Goal: Task Accomplishment & Management: Manage account settings

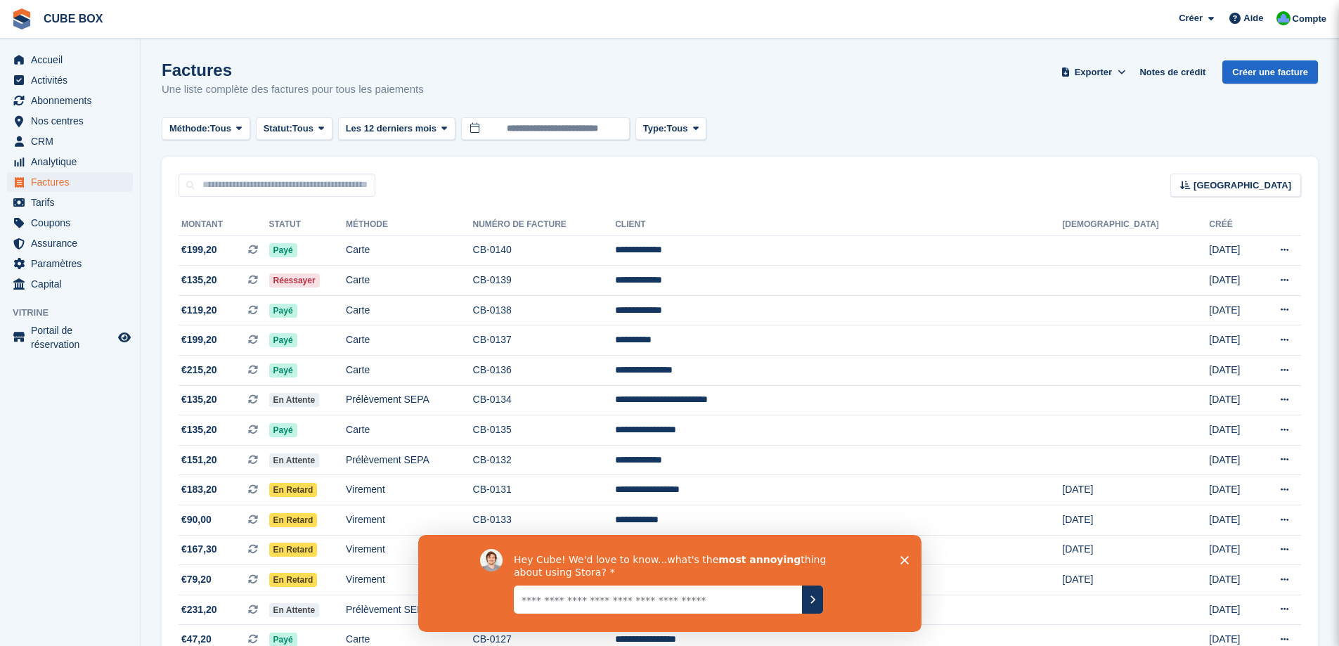
click at [906, 559] on icon "Fermer l'enquête" at bounding box center [904, 559] width 8 height 8
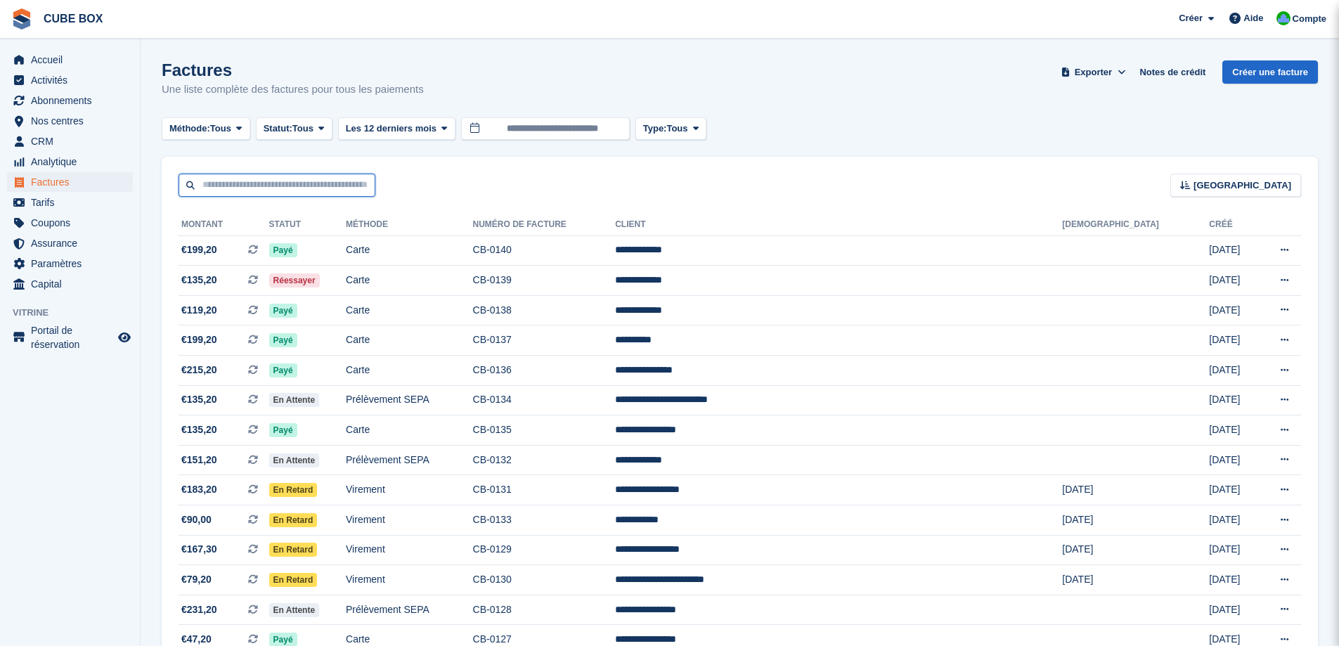
click at [223, 182] on input "text" at bounding box center [276, 185] width 197 height 23
click at [512, 126] on input "**********" at bounding box center [545, 128] width 169 height 23
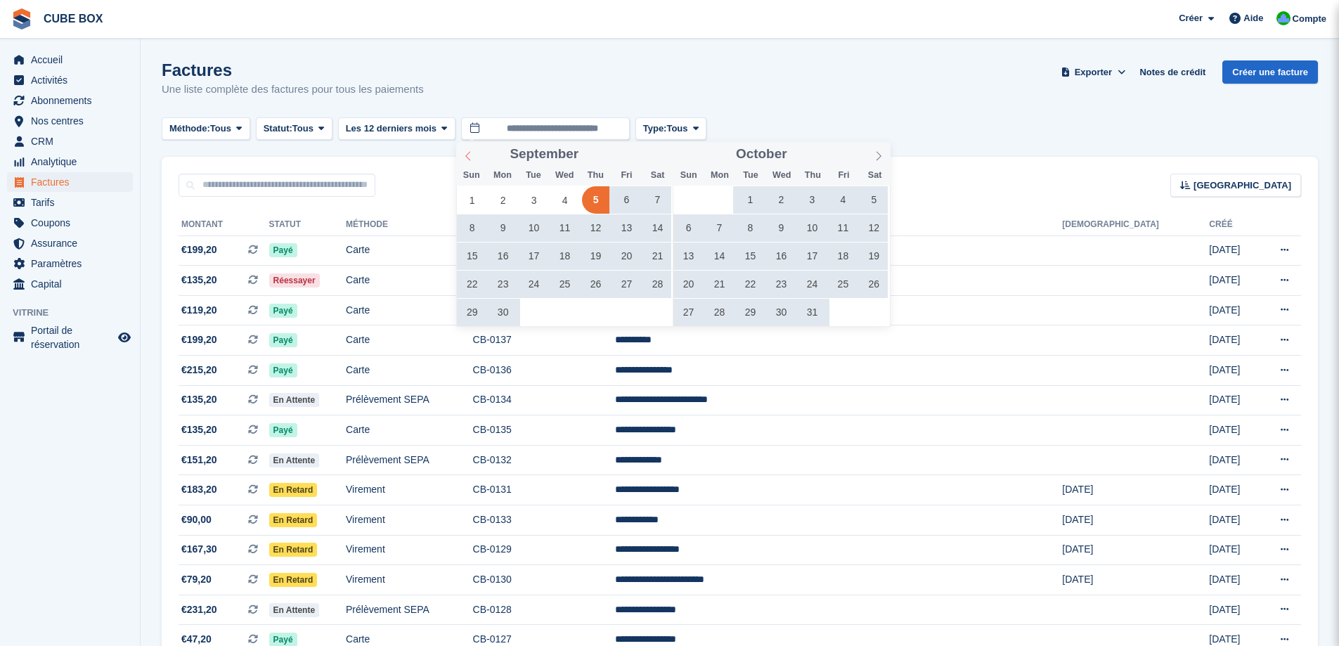
click at [465, 150] on span at bounding box center [468, 154] width 24 height 24
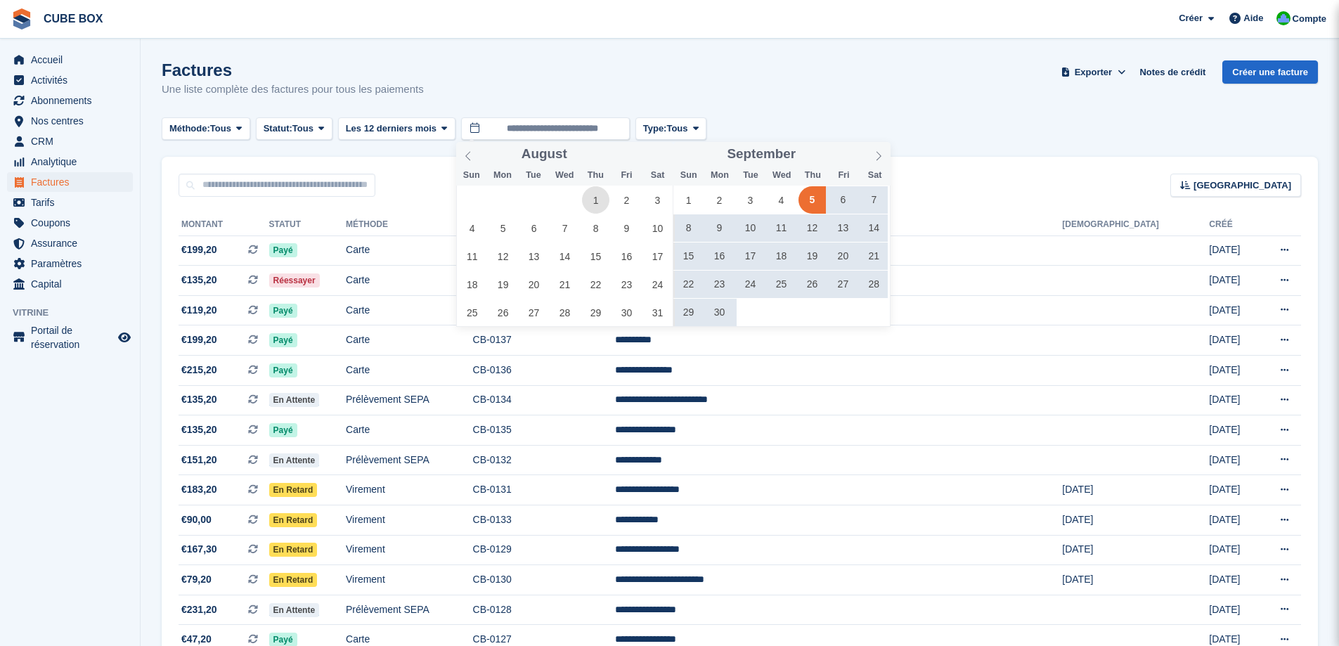
click at [597, 193] on span "1" at bounding box center [595, 199] width 27 height 27
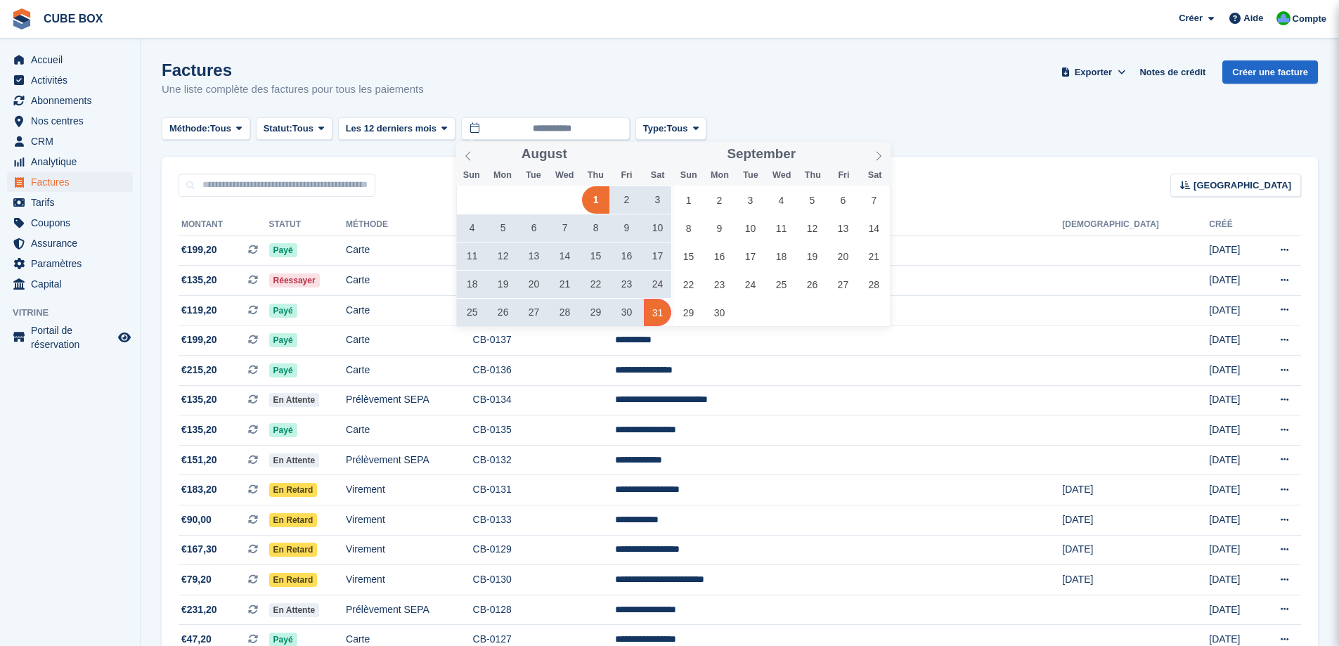
click at [663, 322] on span "31" at bounding box center [657, 312] width 27 height 27
type input "**********"
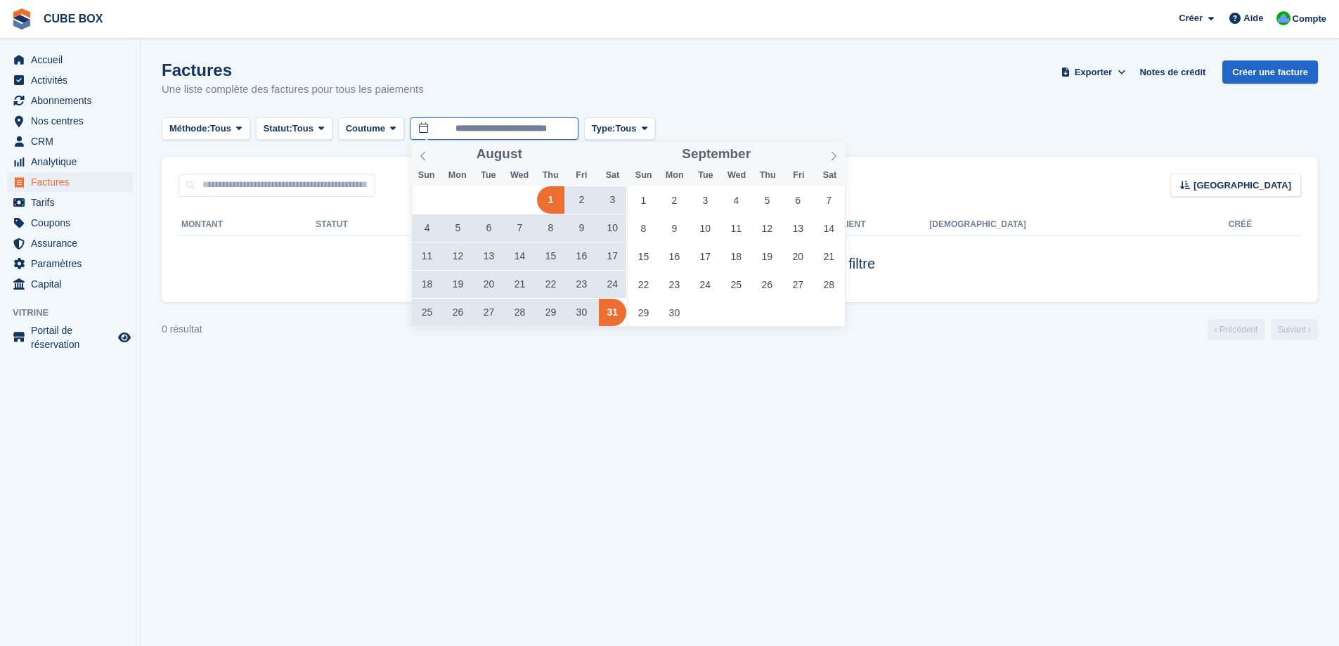
click at [519, 133] on input "**********" at bounding box center [494, 128] width 169 height 23
click at [837, 155] on icon at bounding box center [834, 156] width 10 height 10
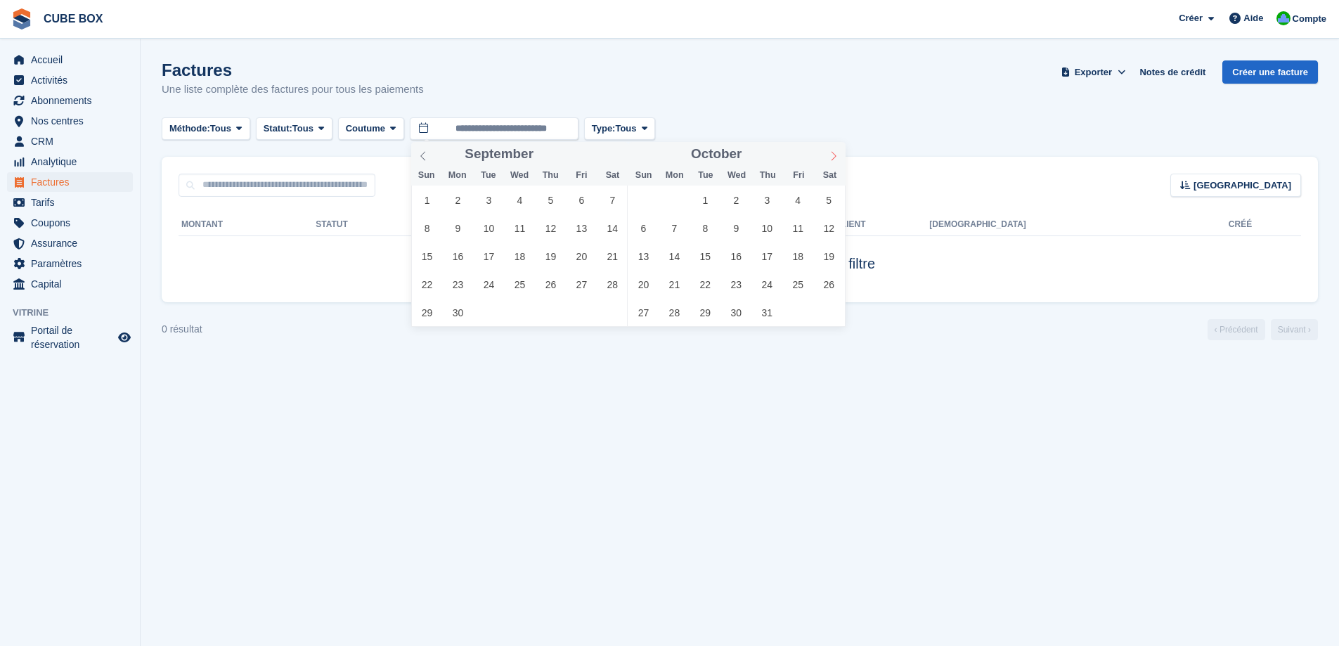
click at [837, 155] on icon at bounding box center [834, 156] width 10 height 10
type input "****"
click at [837, 155] on icon at bounding box center [834, 156] width 10 height 10
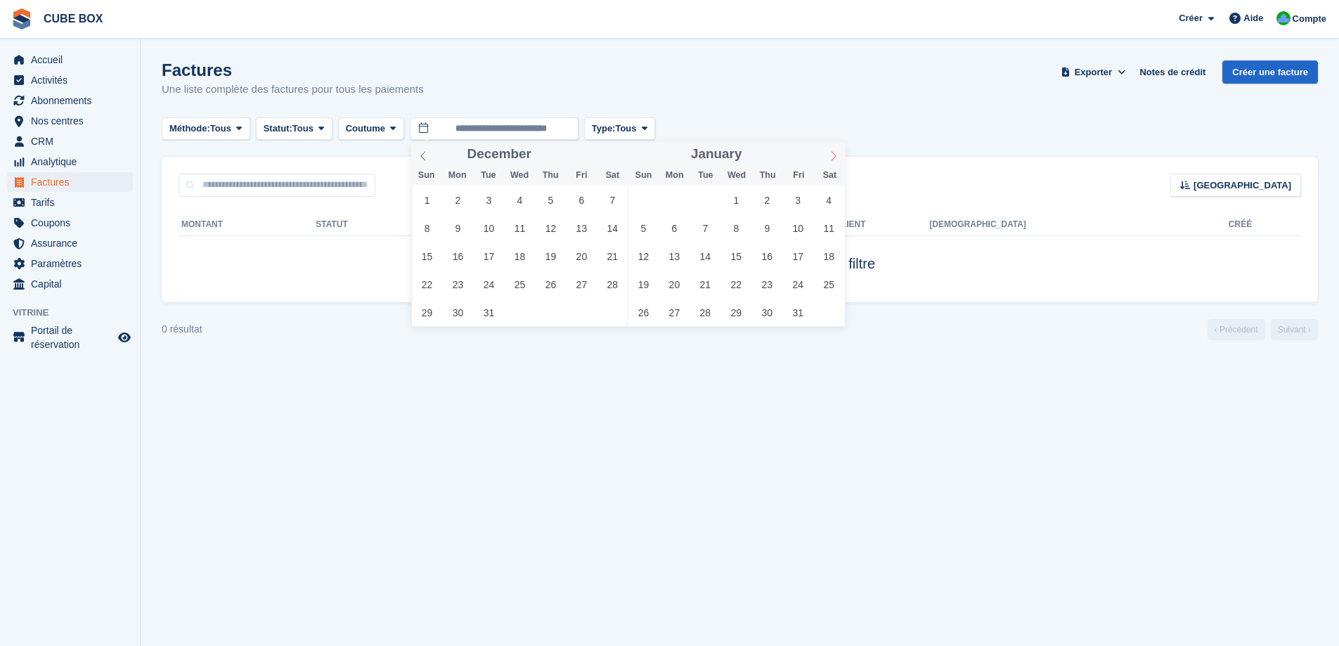
type input "****"
click at [834, 156] on icon at bounding box center [834, 156] width 10 height 10
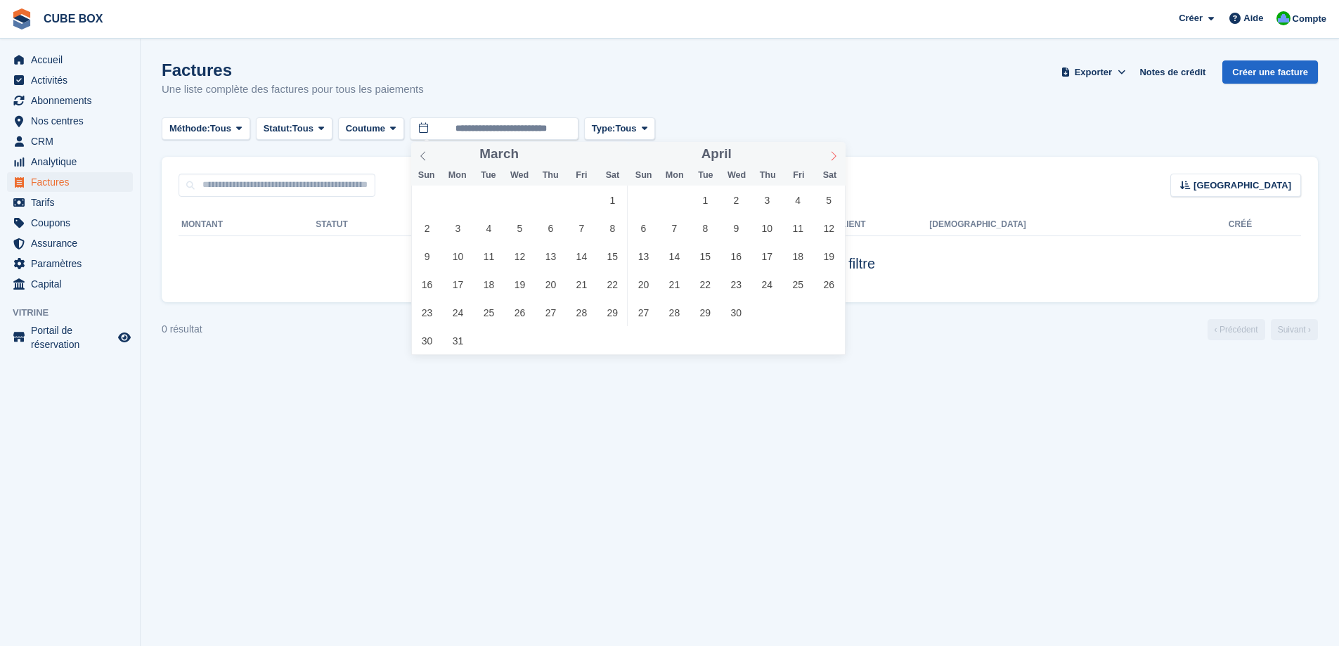
click at [834, 156] on icon at bounding box center [834, 156] width 10 height 10
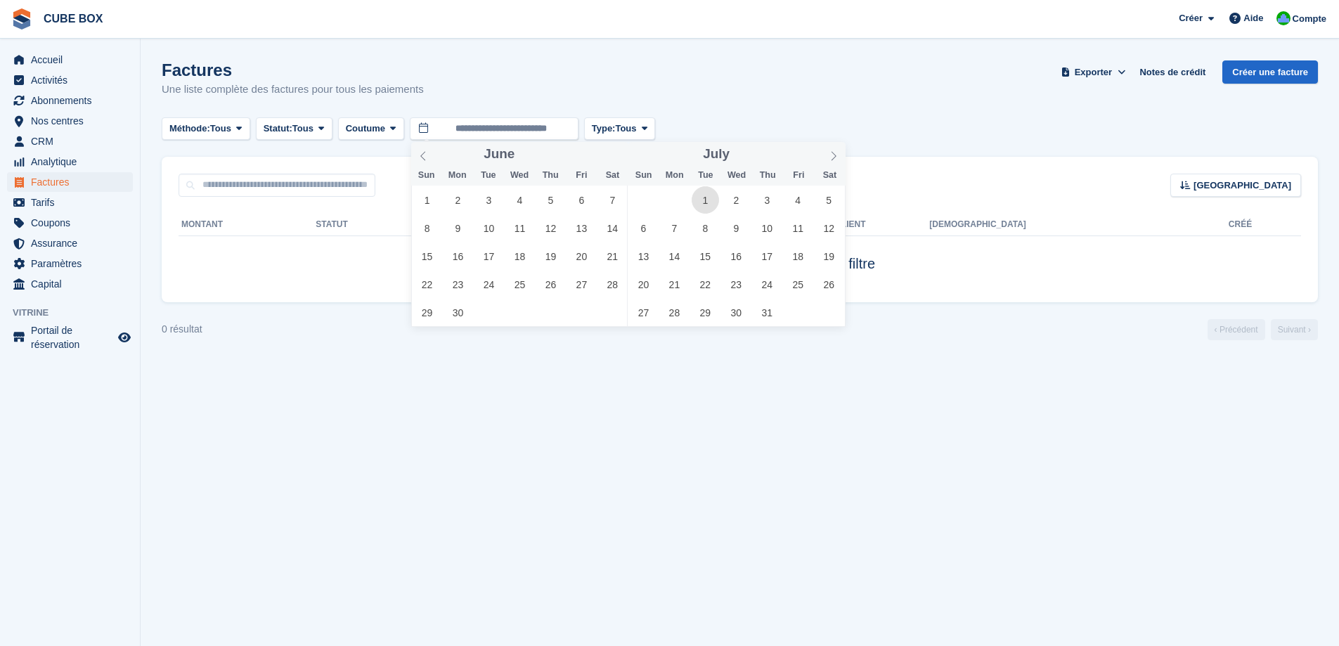
click at [706, 199] on span "1" at bounding box center [705, 199] width 27 height 27
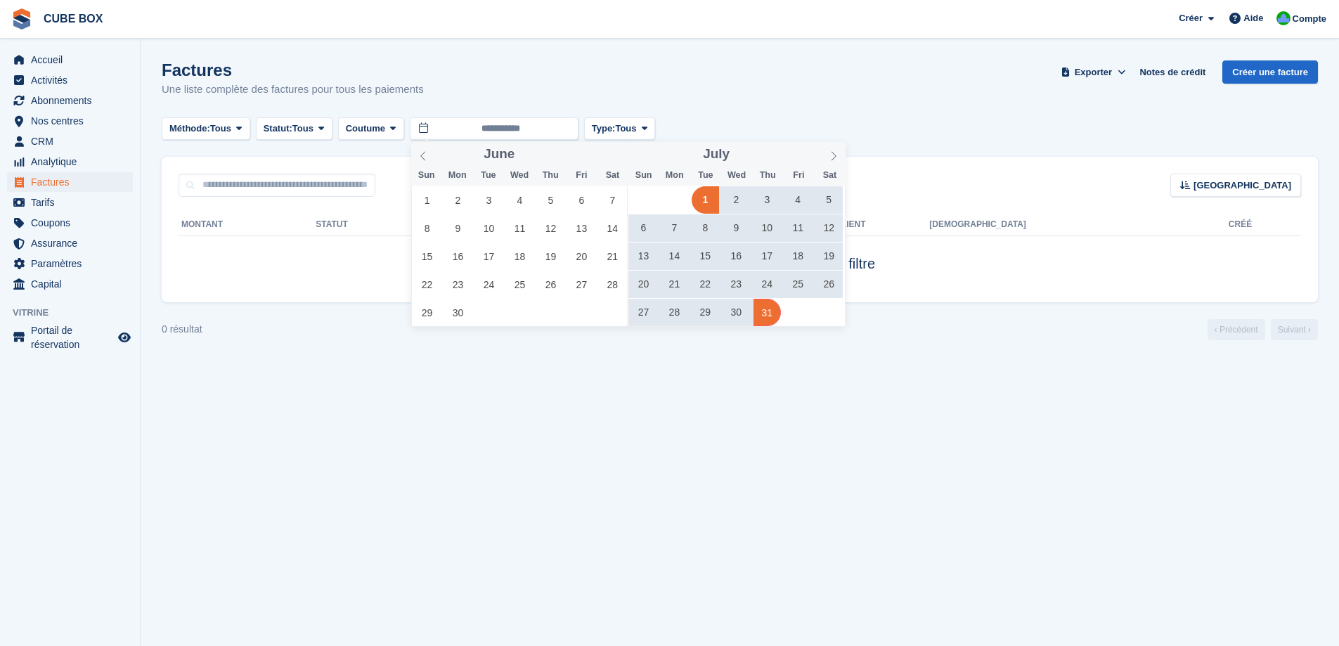
click at [766, 313] on span "31" at bounding box center [766, 312] width 27 height 27
type input "**********"
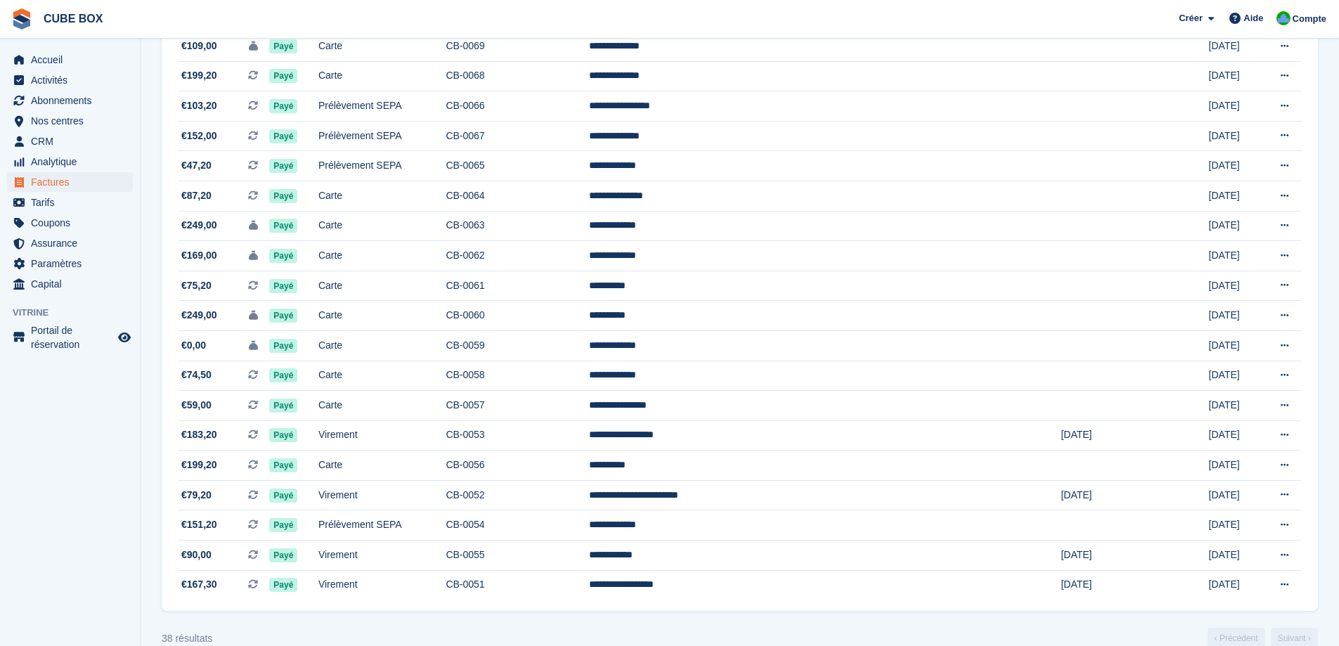
scroll to position [797, 0]
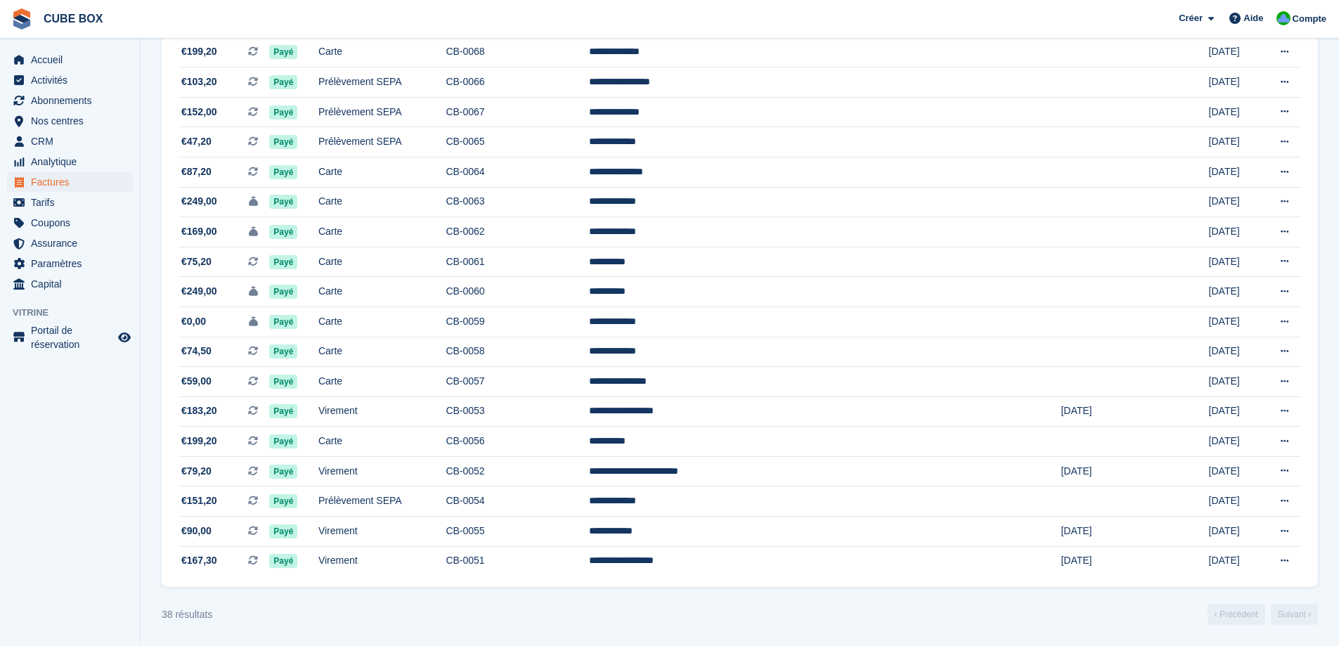
click at [583, 609] on div "38 résultats ‹ Précédent Suivant ›" at bounding box center [740, 614] width 1156 height 21
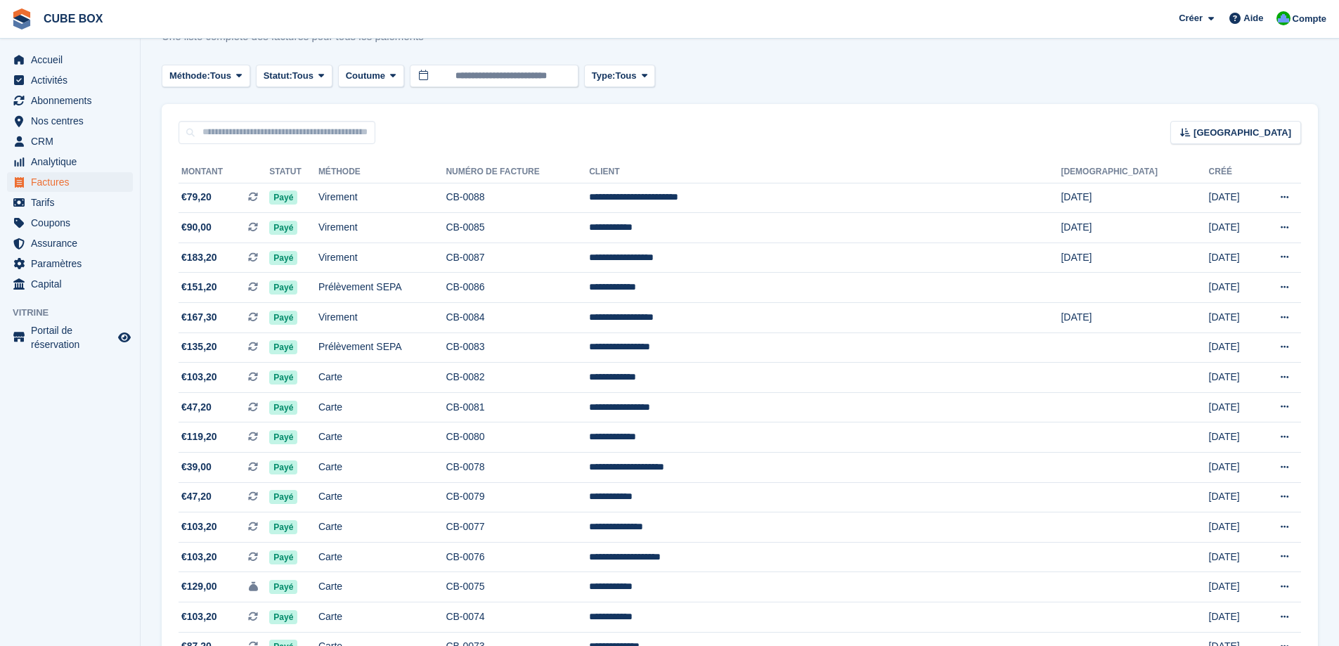
scroll to position [24, 0]
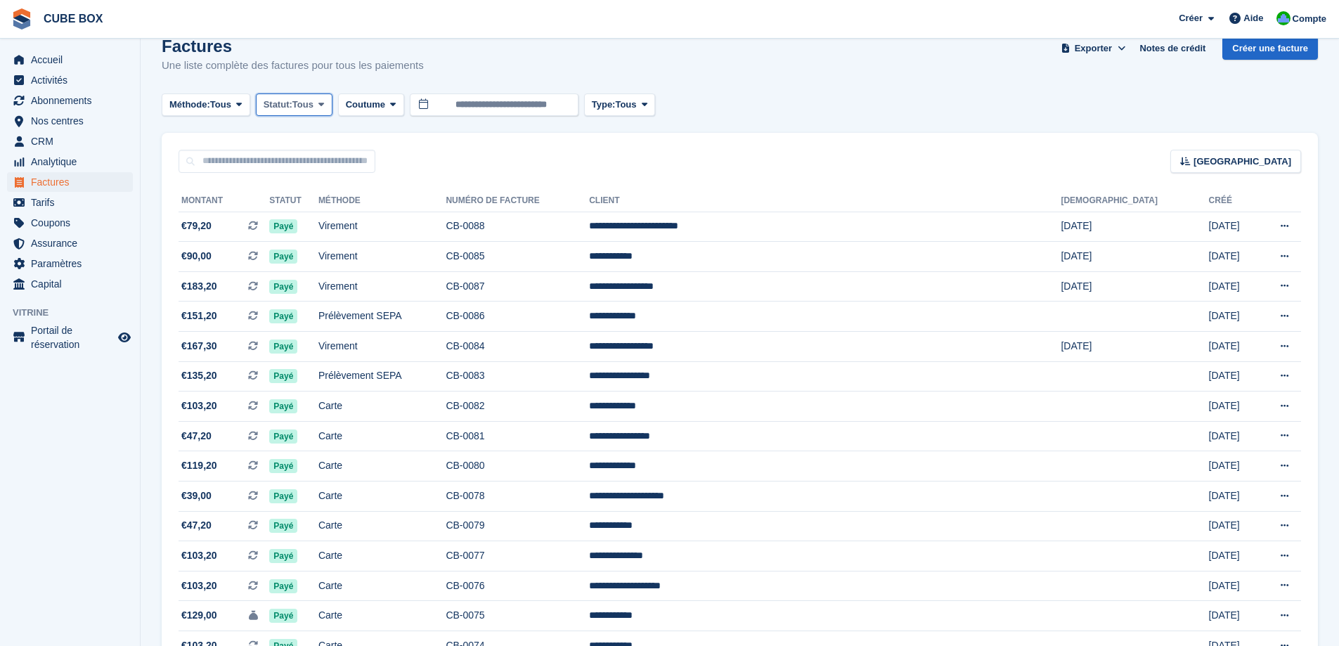
click at [304, 103] on span "Tous" at bounding box center [302, 105] width 21 height 14
click at [435, 134] on div "Trier Sort by Date de création Créé (le plus ancien en premier) Créé (le plus r…" at bounding box center [740, 153] width 1156 height 40
click at [523, 105] on input "**********" at bounding box center [494, 104] width 169 height 23
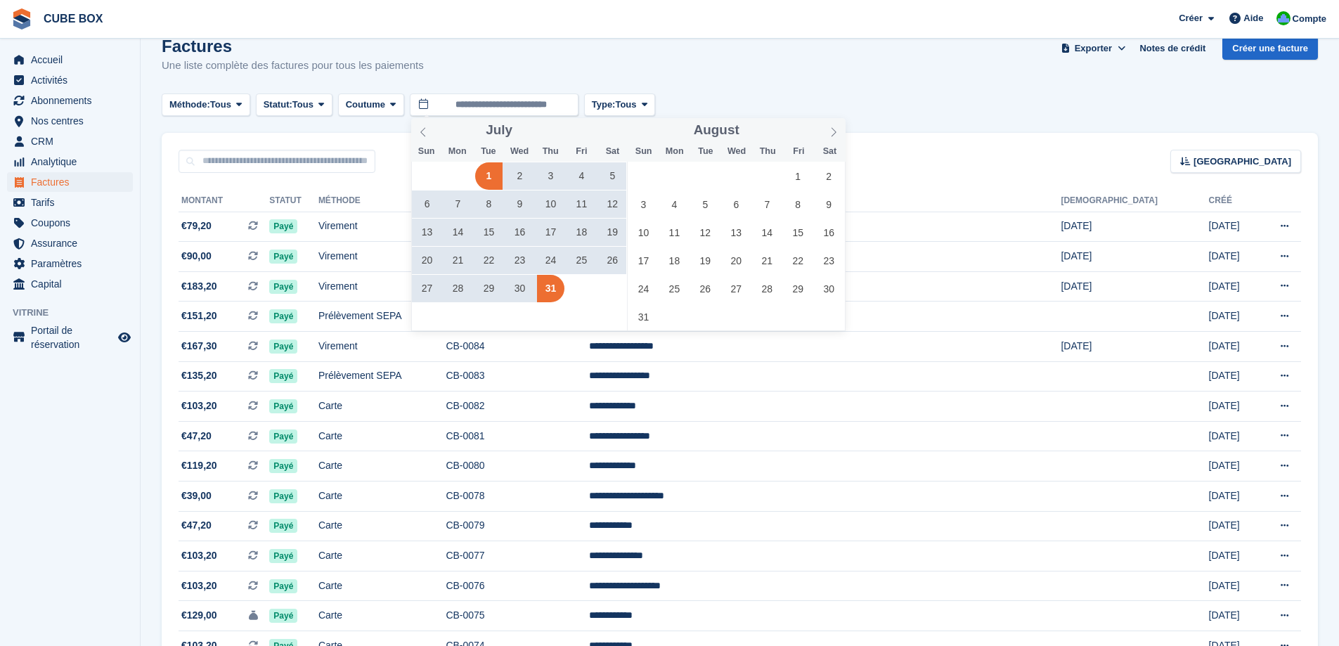
click at [498, 170] on span "1" at bounding box center [488, 175] width 27 height 27
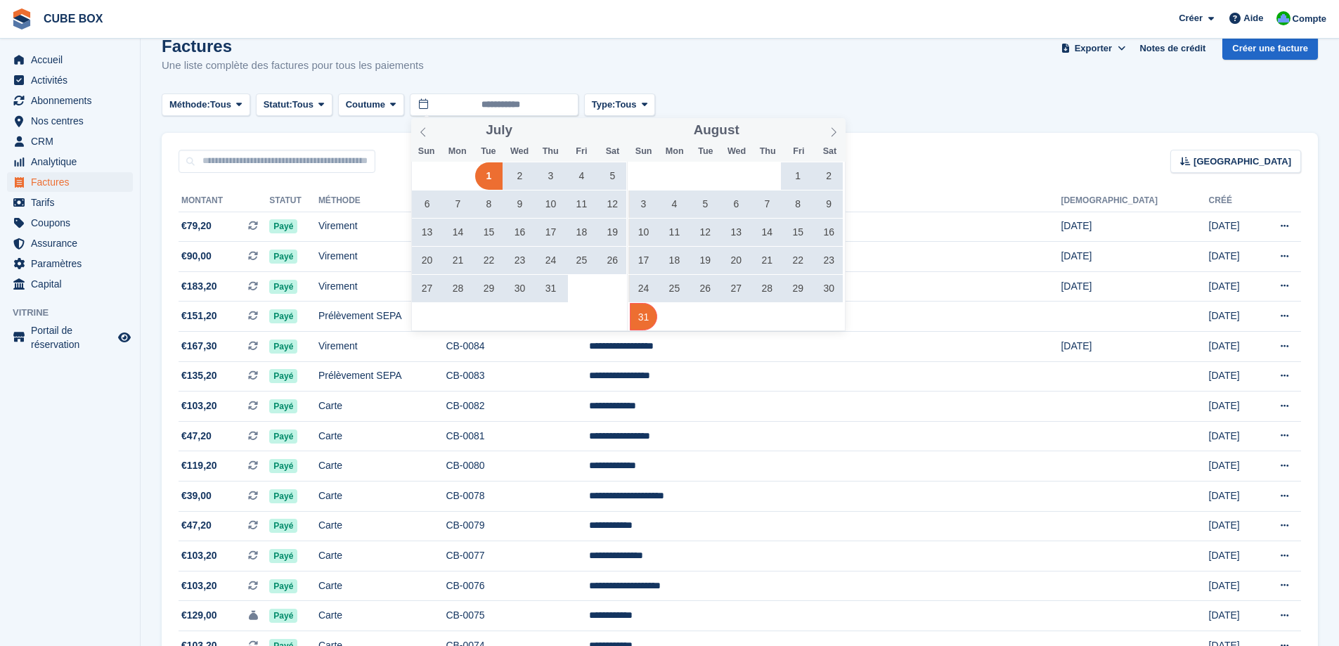
click at [647, 310] on span "31" at bounding box center [643, 316] width 27 height 27
type input "**********"
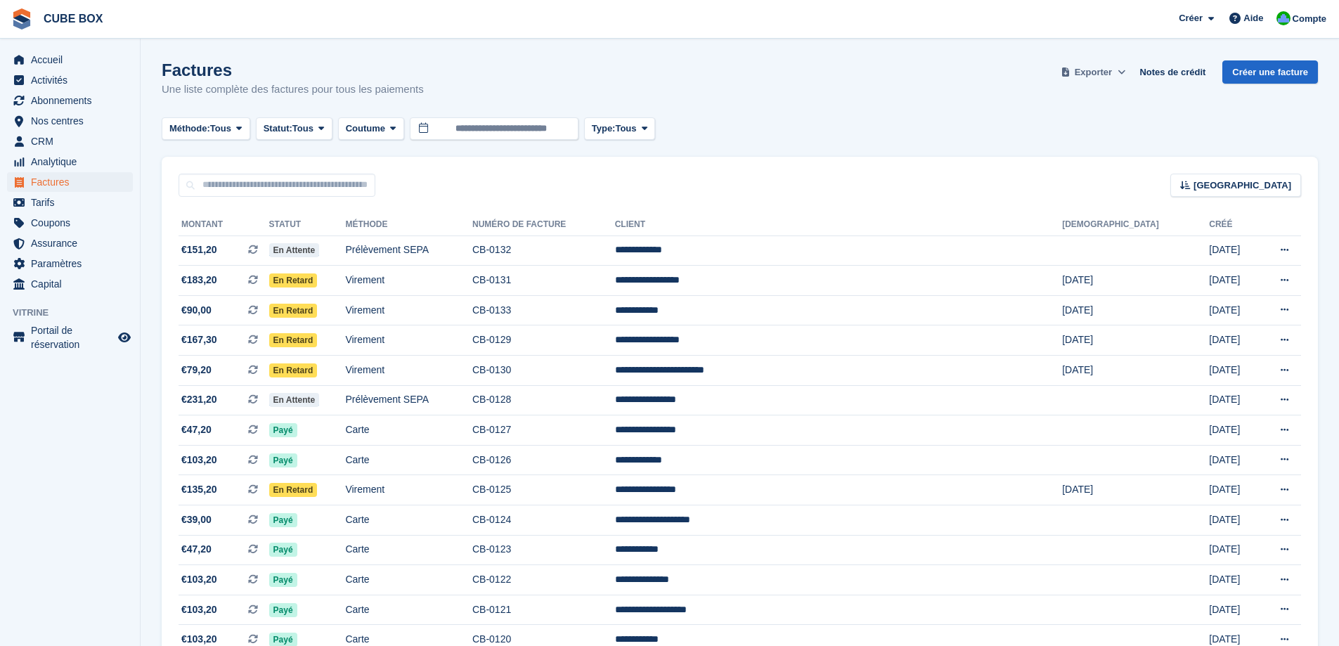
click at [1097, 72] on span "Exporter" at bounding box center [1093, 72] width 37 height 14
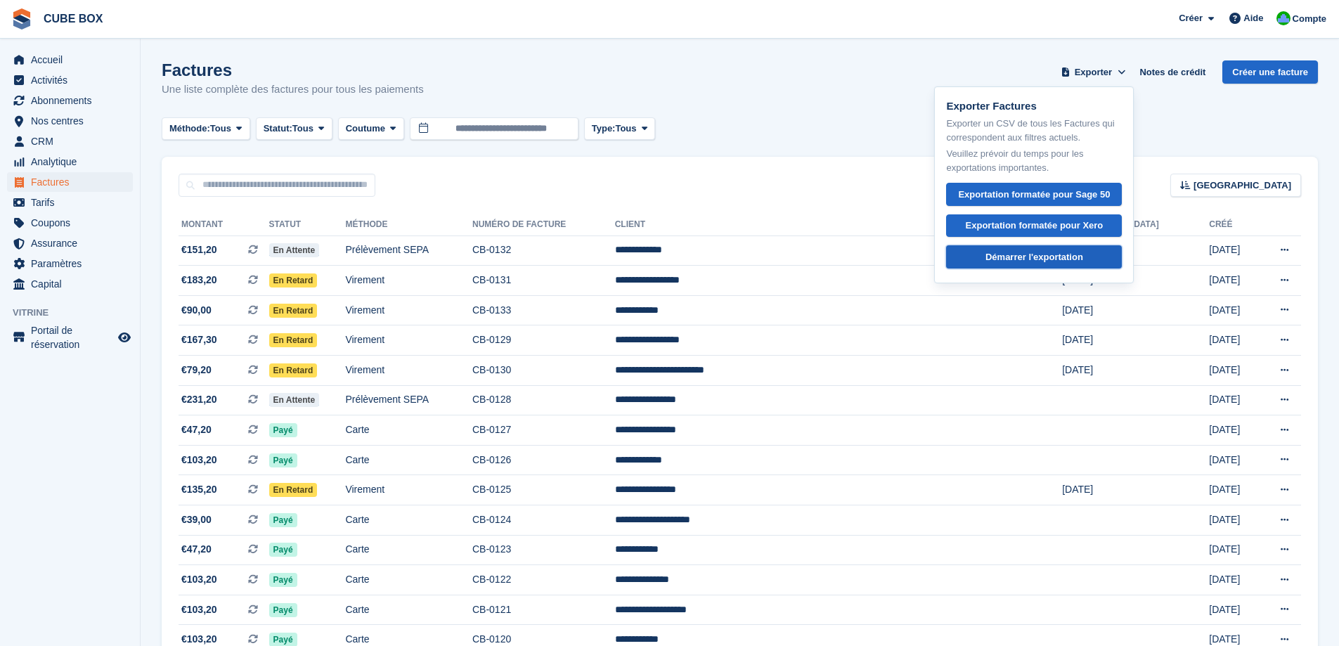
click at [1052, 257] on div "Démarrer l'exportation" at bounding box center [1034, 257] width 98 height 14
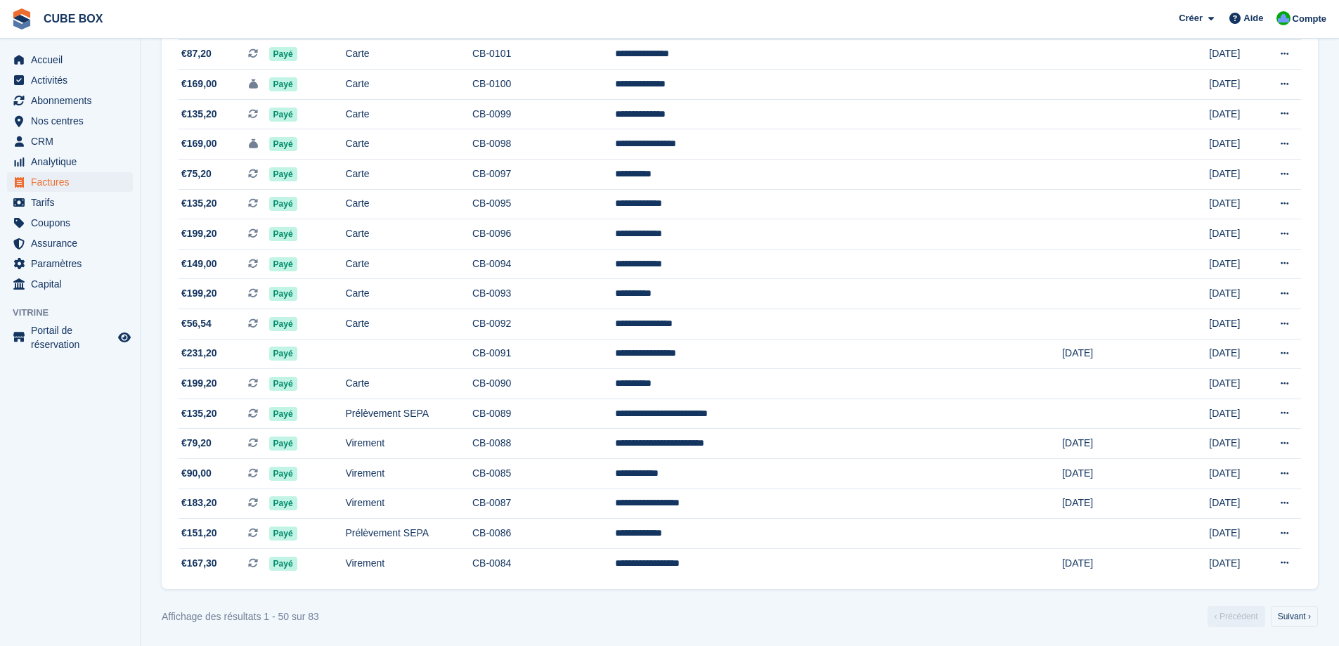
scroll to position [1156, 0]
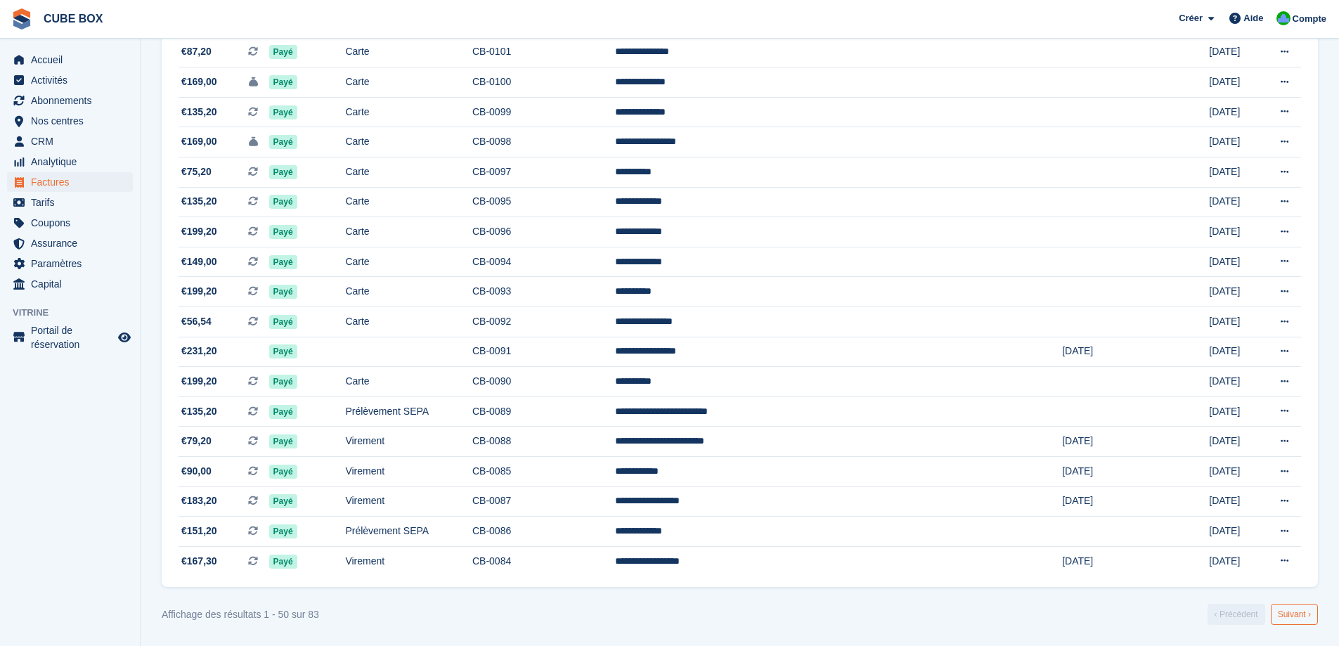
click at [1280, 616] on link "Suivant ›" at bounding box center [1294, 614] width 47 height 21
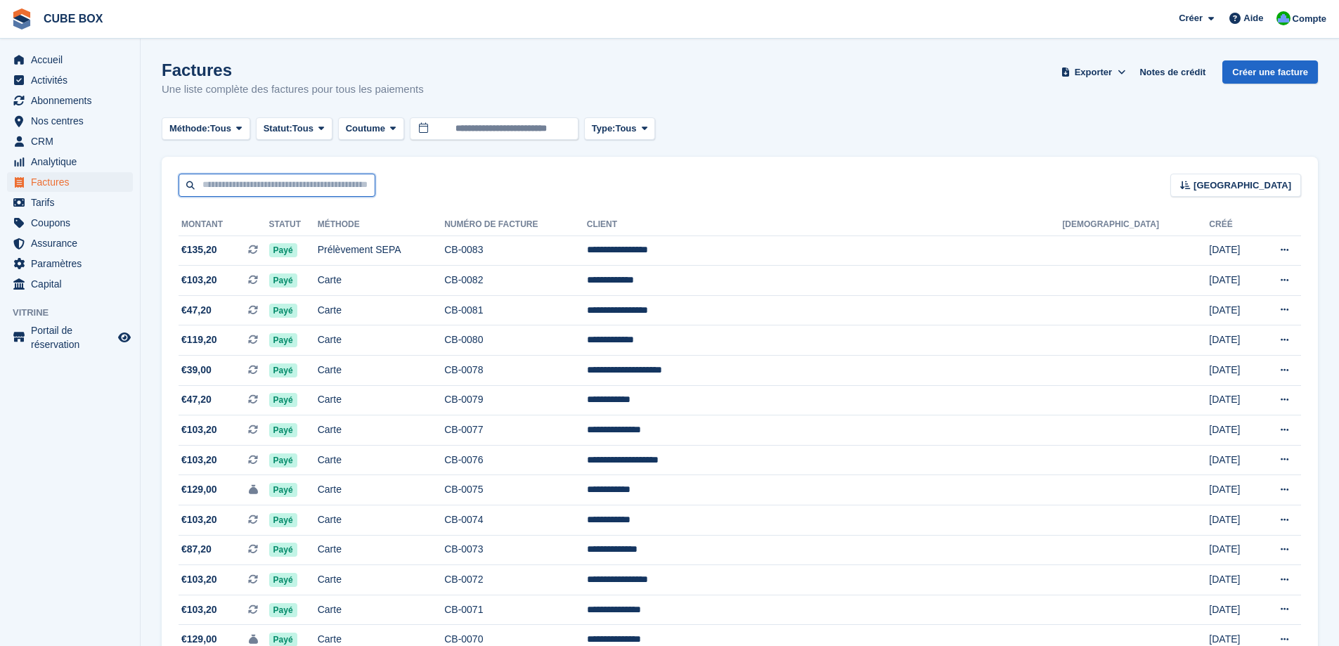
click at [231, 181] on input "text" at bounding box center [276, 185] width 197 height 23
type input "*****"
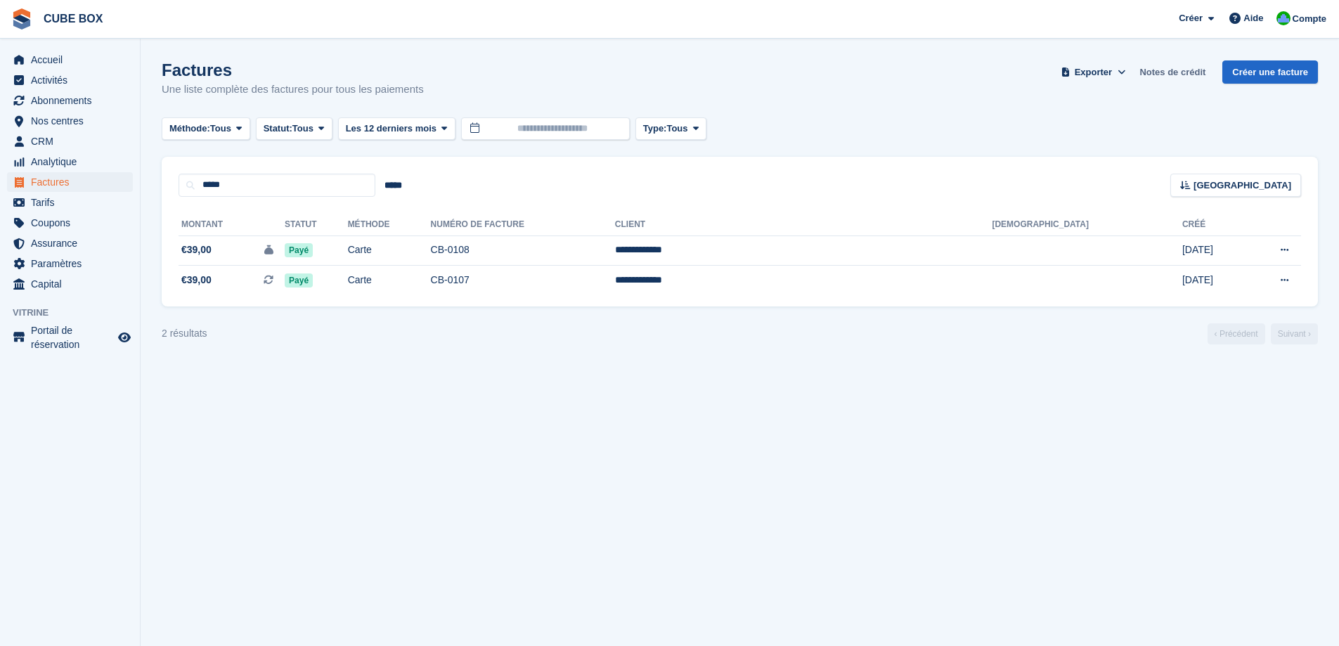
click at [1171, 72] on link "Notes de crédit" at bounding box center [1172, 71] width 77 height 23
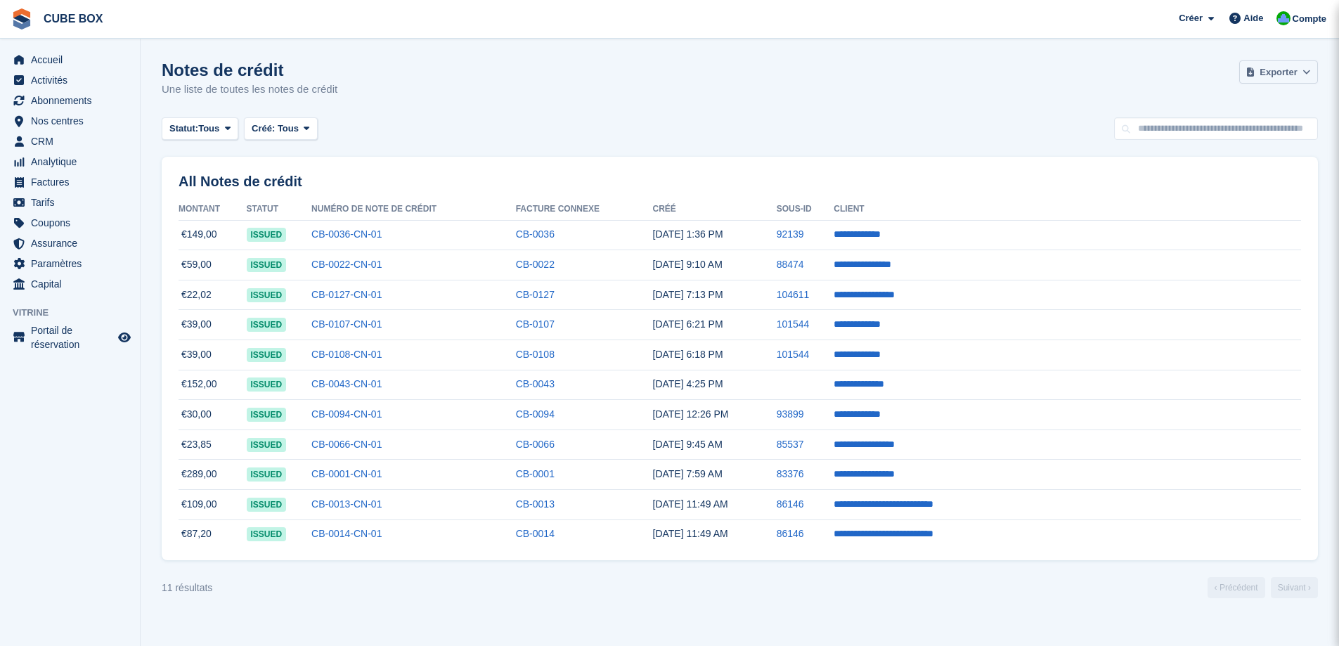
click at [1301, 72] on span at bounding box center [1306, 72] width 14 height 14
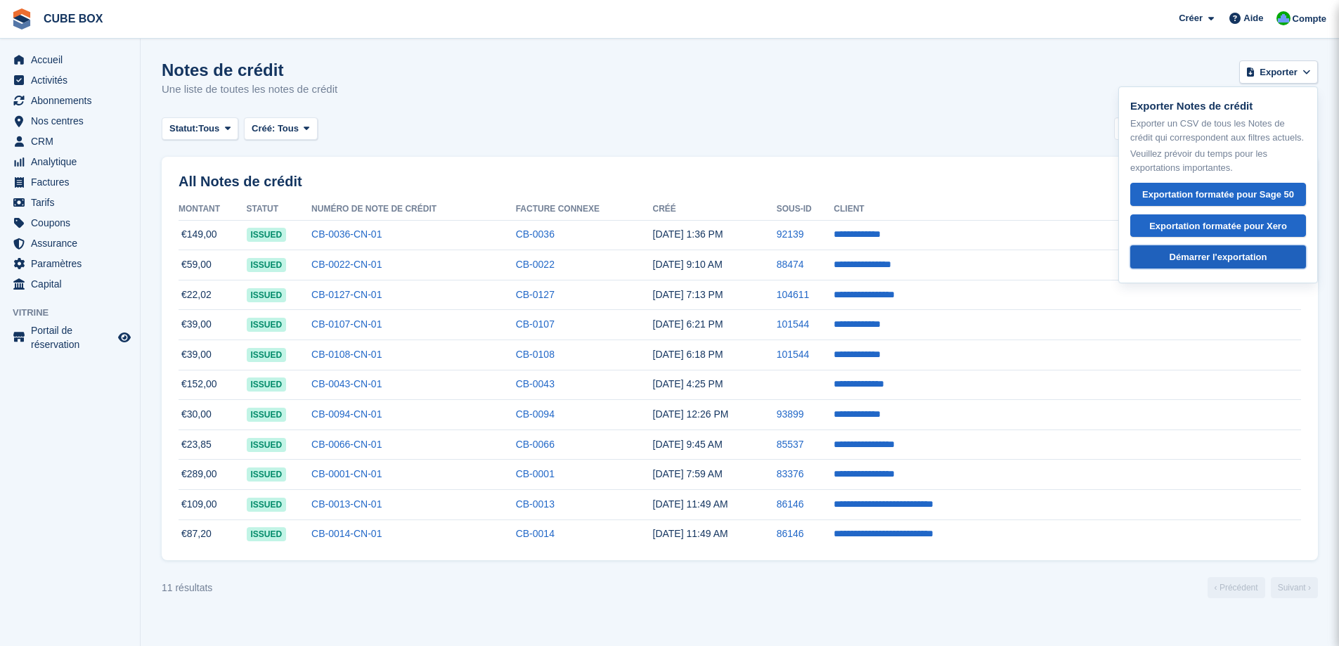
click at [1203, 264] on div "Démarrer l'exportation" at bounding box center [1218, 257] width 152 height 14
click at [50, 189] on span "Factures" at bounding box center [73, 182] width 84 height 20
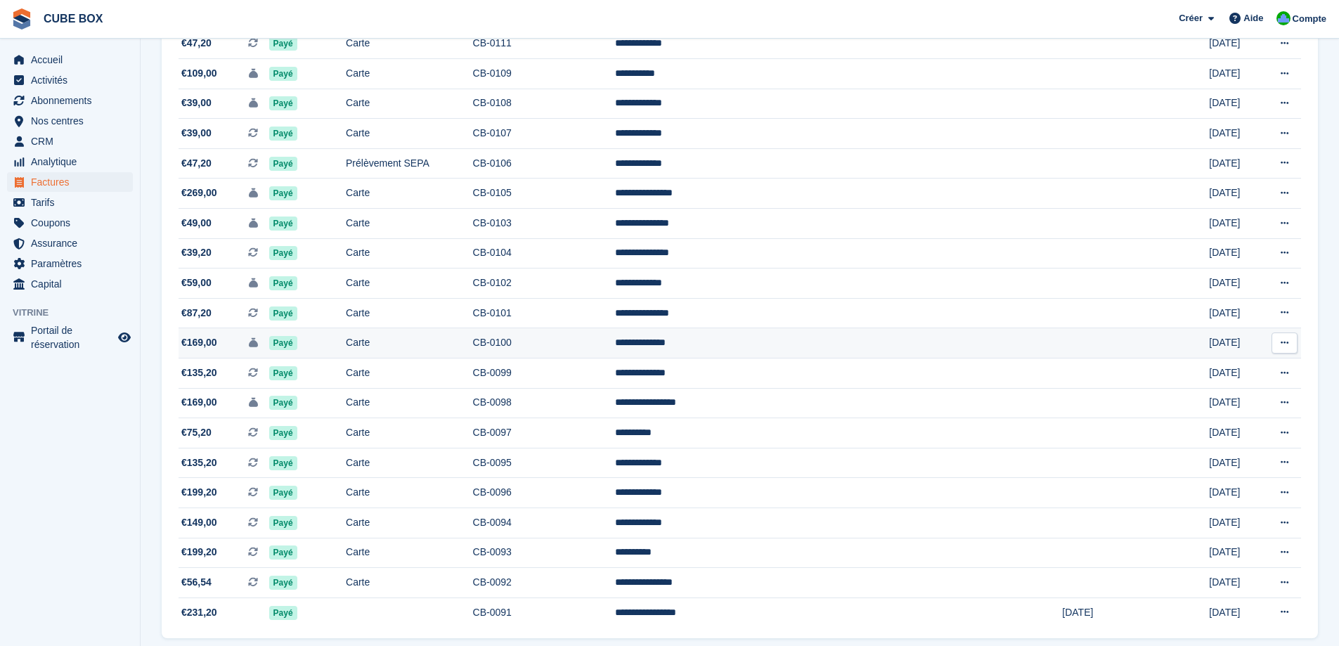
scroll to position [1156, 0]
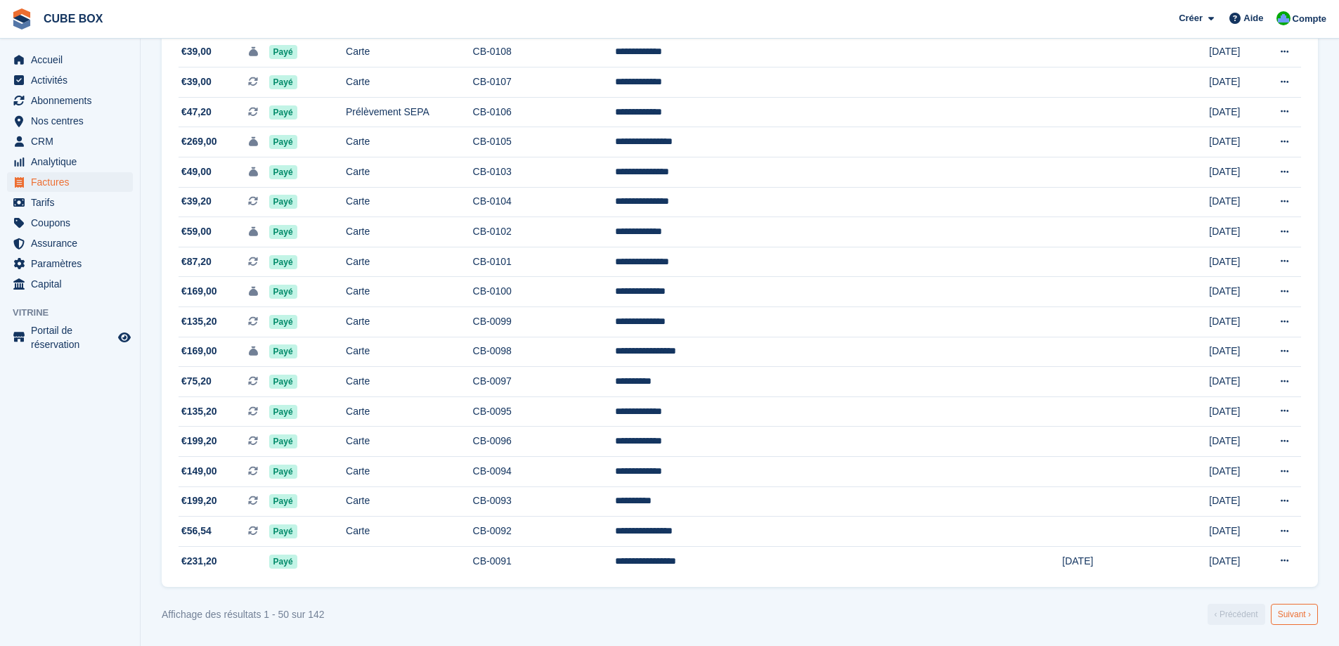
click at [1296, 610] on link "Suivant ›" at bounding box center [1294, 614] width 47 height 21
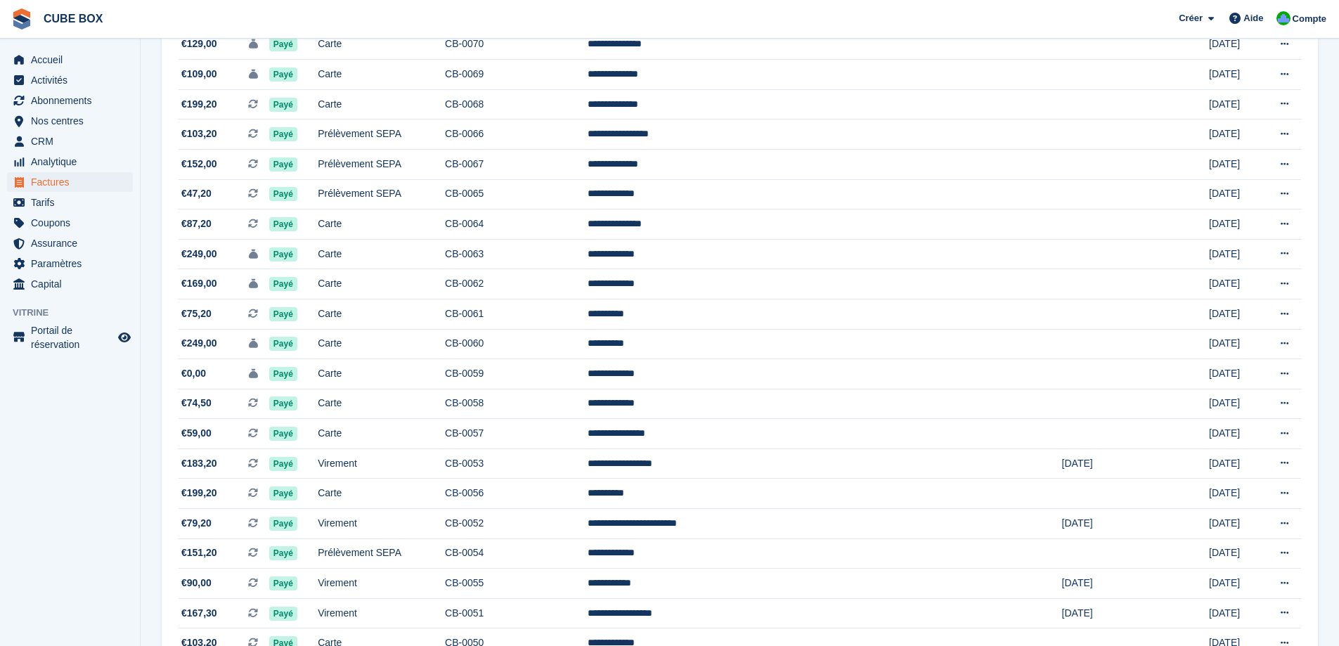
scroll to position [734, 0]
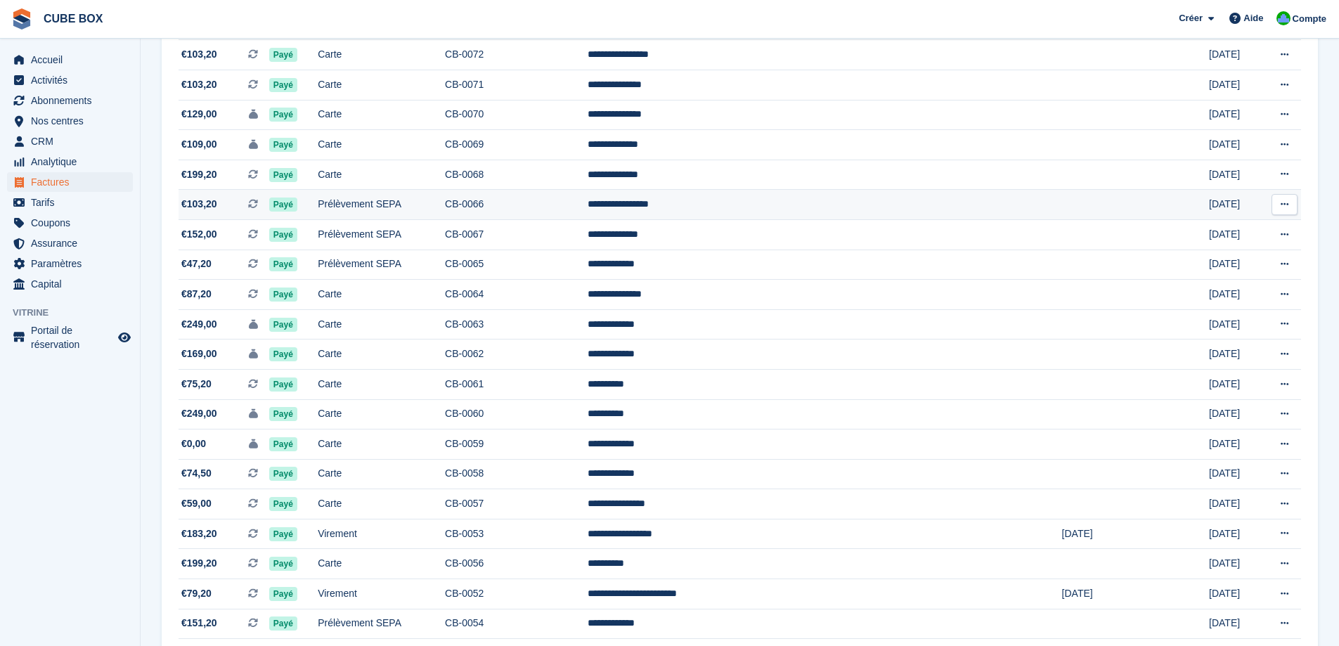
click at [581, 215] on td "CB-0066" at bounding box center [516, 205] width 143 height 30
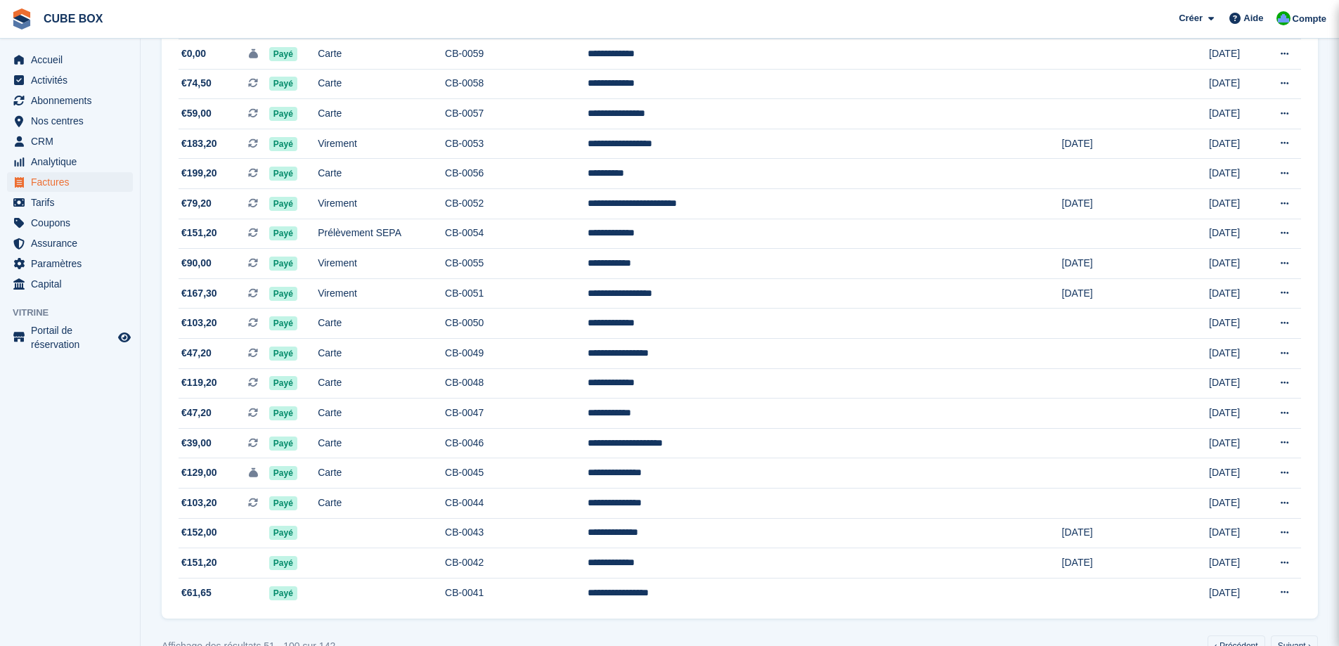
scroll to position [1156, 0]
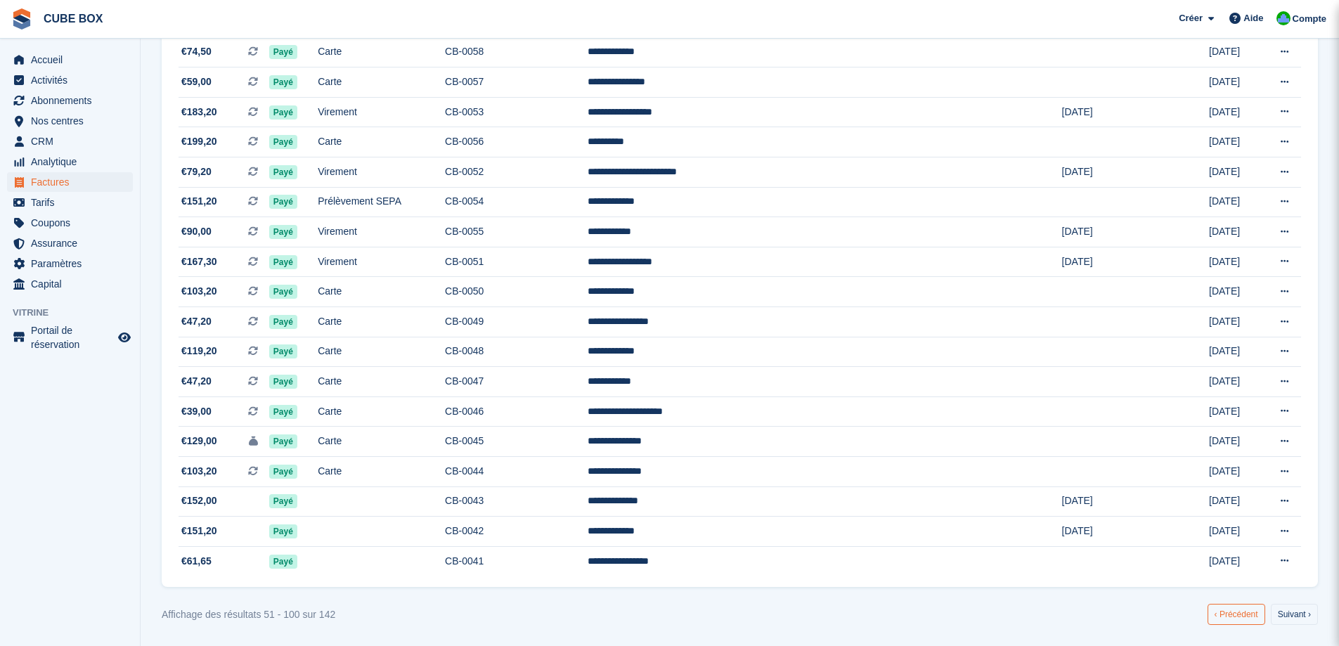
click at [1246, 614] on link "‹ Précédent" at bounding box center [1236, 614] width 58 height 21
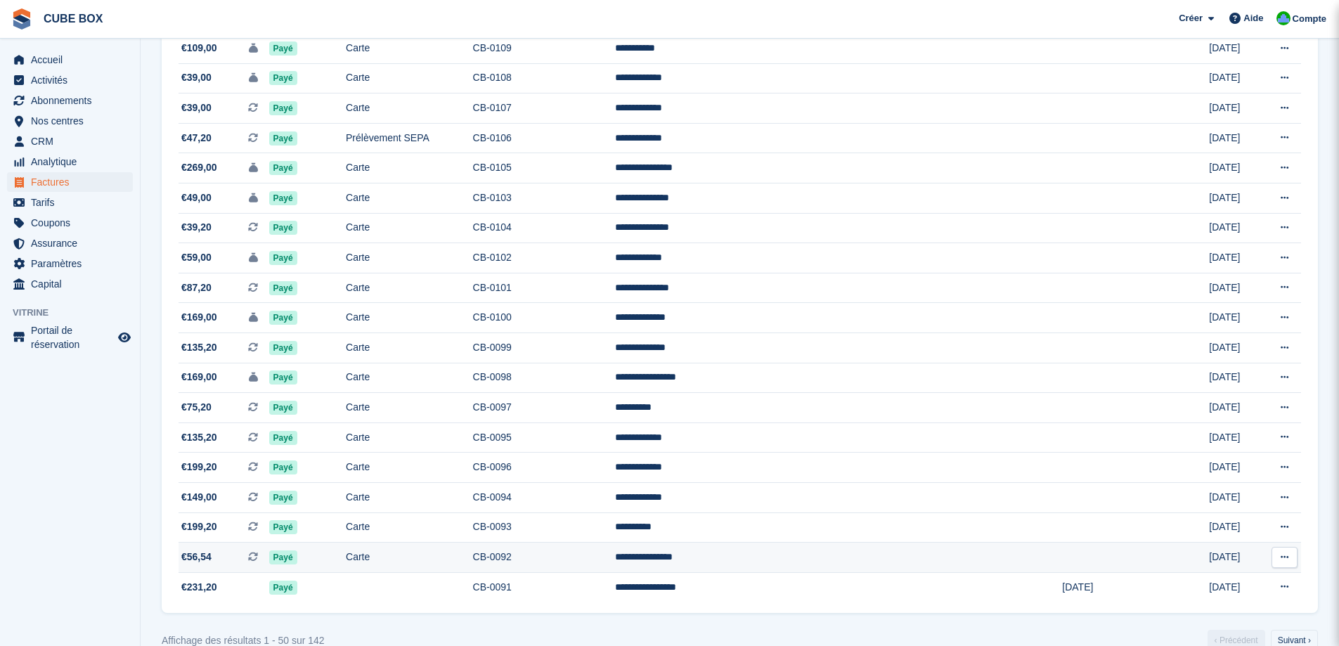
scroll to position [1156, 0]
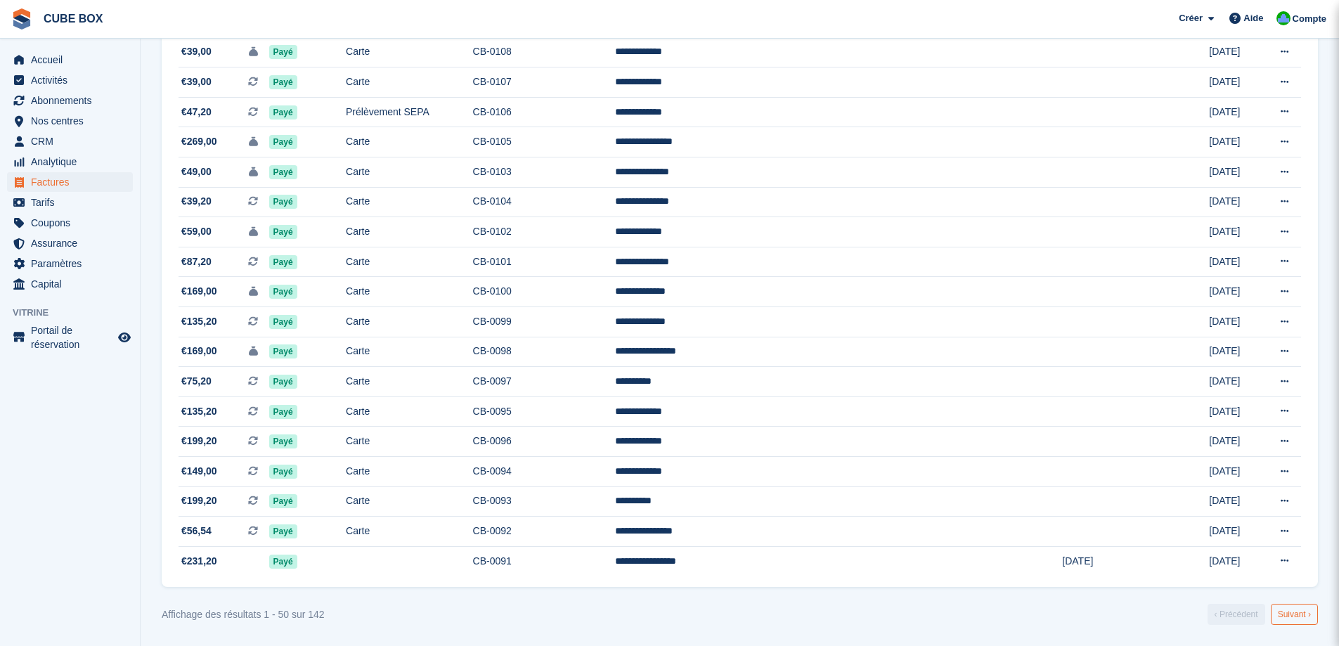
click at [1297, 611] on link "Suivant ›" at bounding box center [1294, 614] width 47 height 21
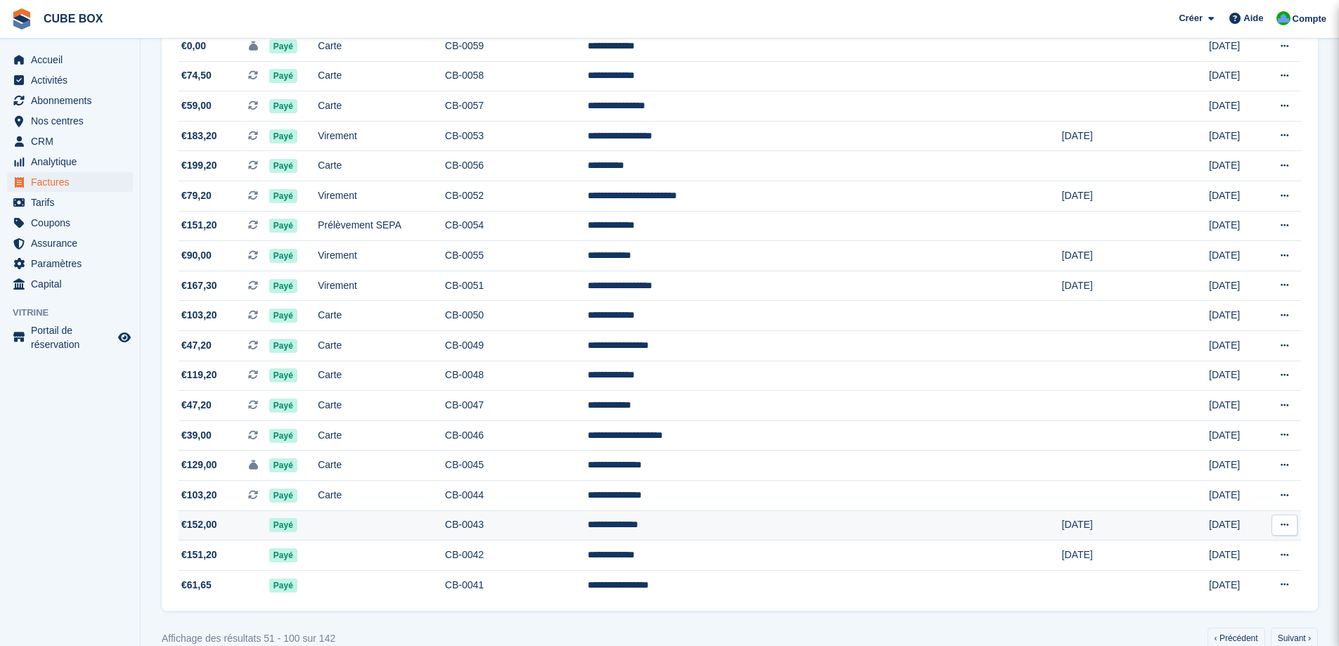
scroll to position [1156, 0]
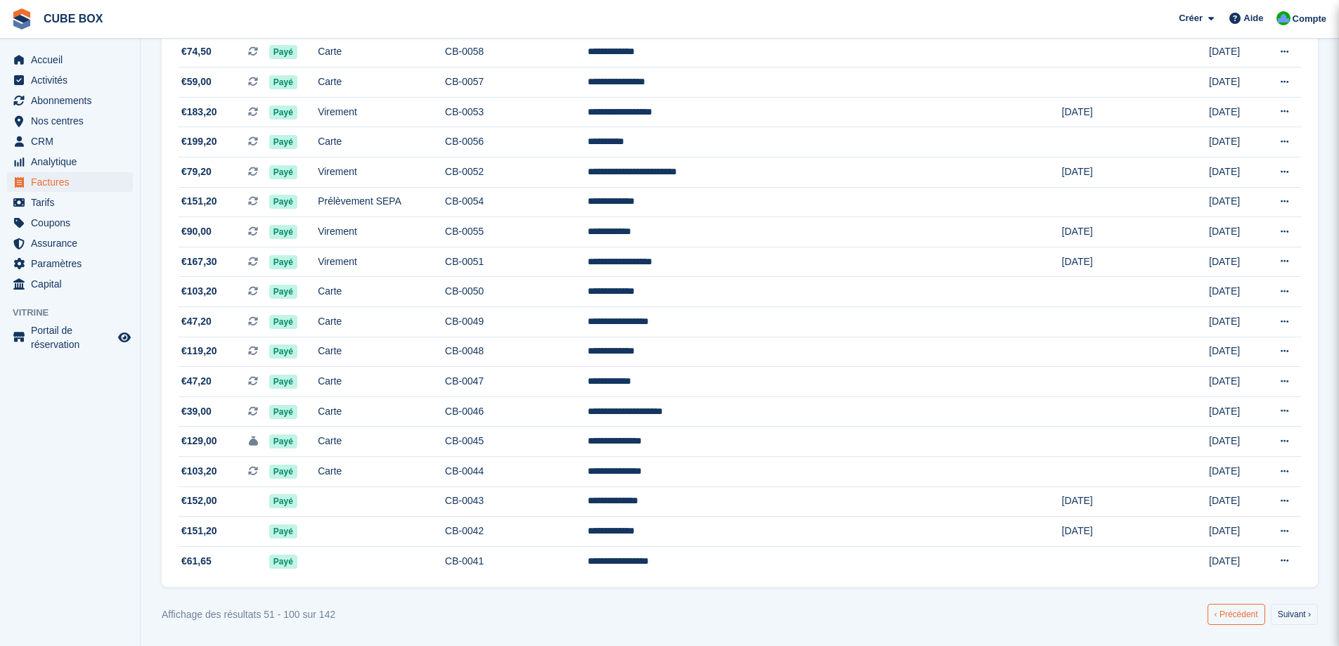
click at [1251, 616] on link "‹ Précédent" at bounding box center [1236, 614] width 58 height 21
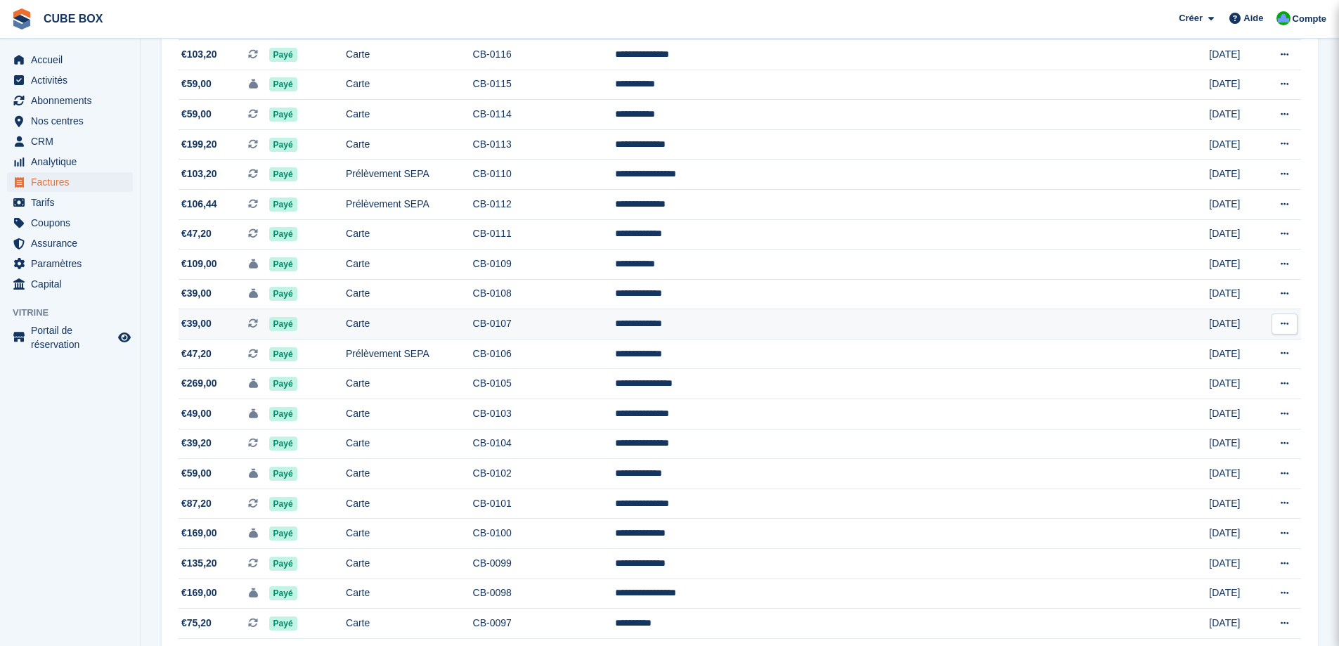
scroll to position [1156, 0]
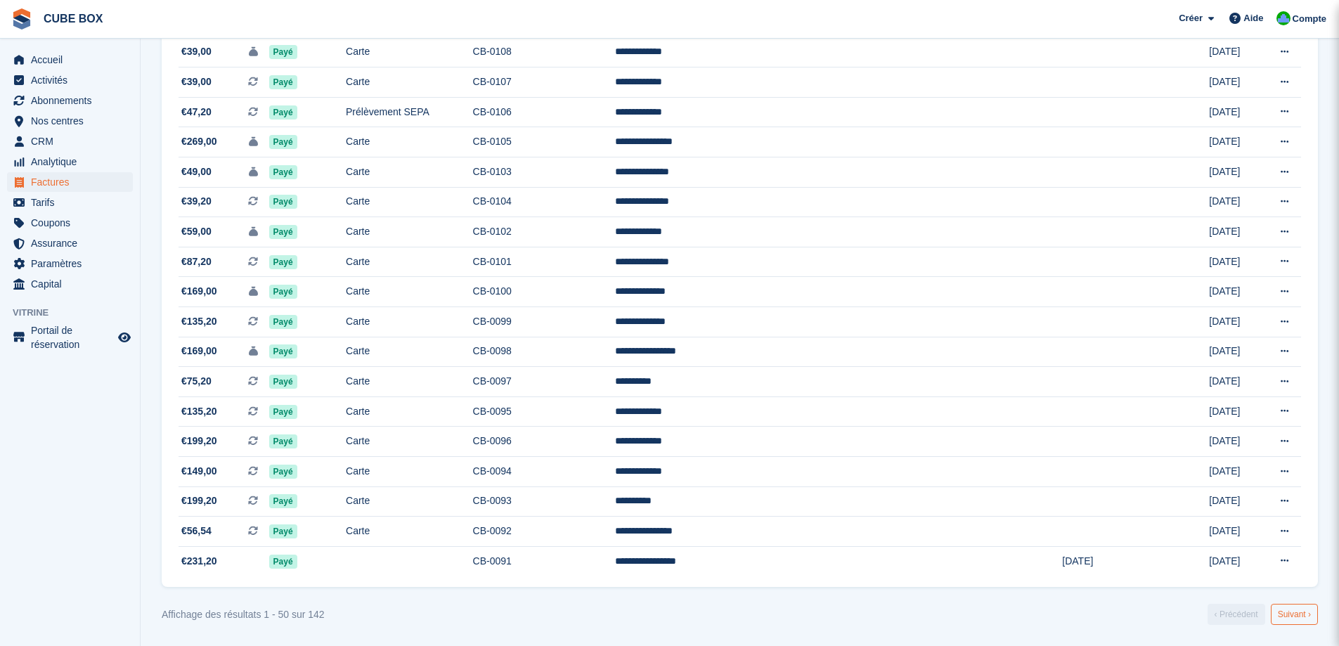
click at [1285, 605] on link "Suivant ›" at bounding box center [1294, 614] width 47 height 21
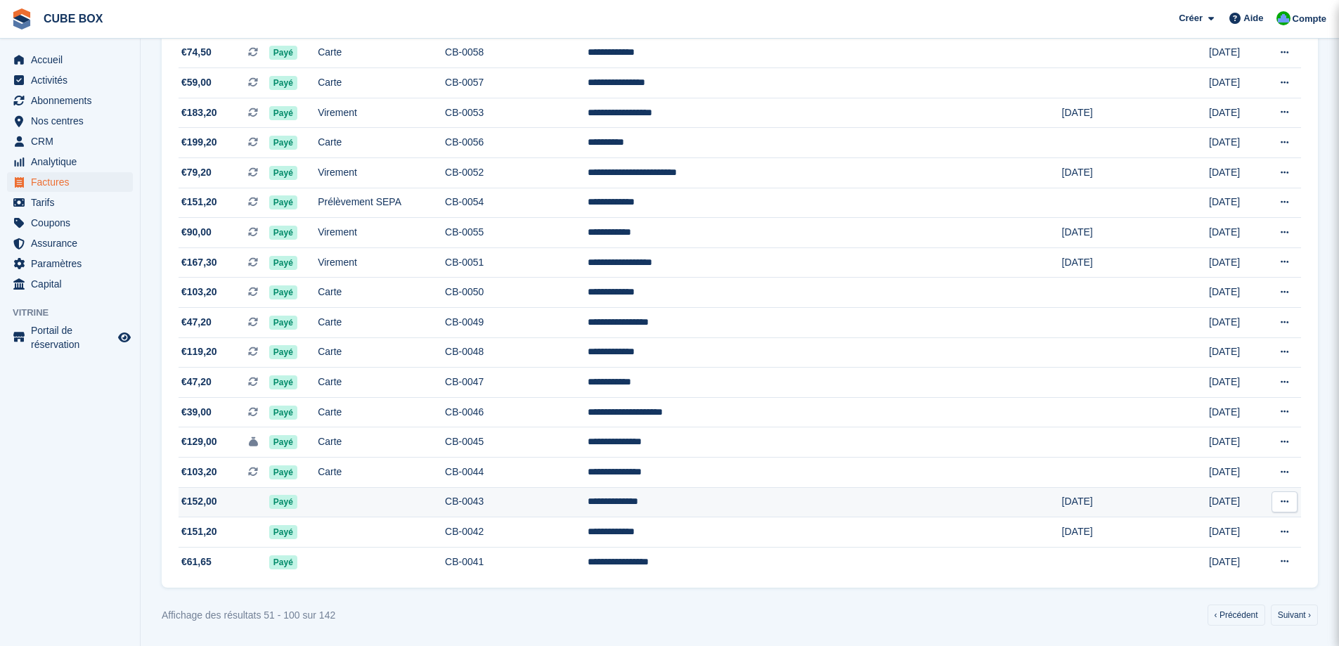
scroll to position [1156, 0]
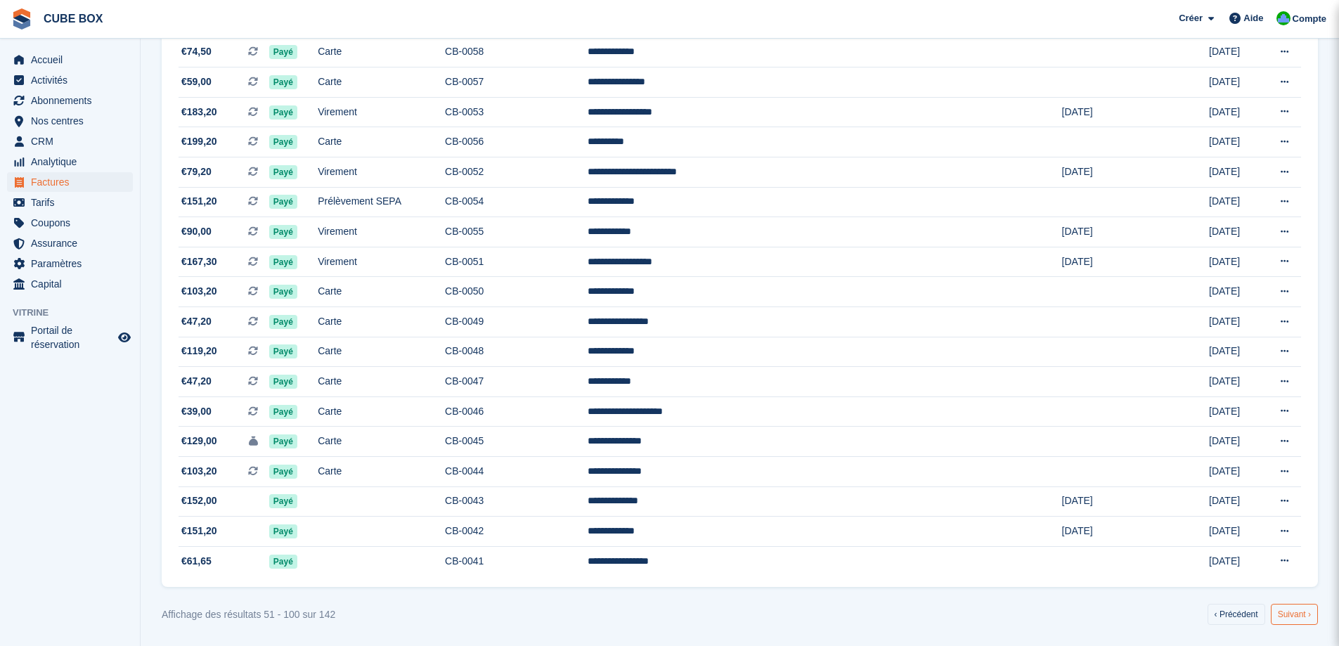
click at [1287, 611] on link "Suivant ›" at bounding box center [1294, 614] width 47 height 21
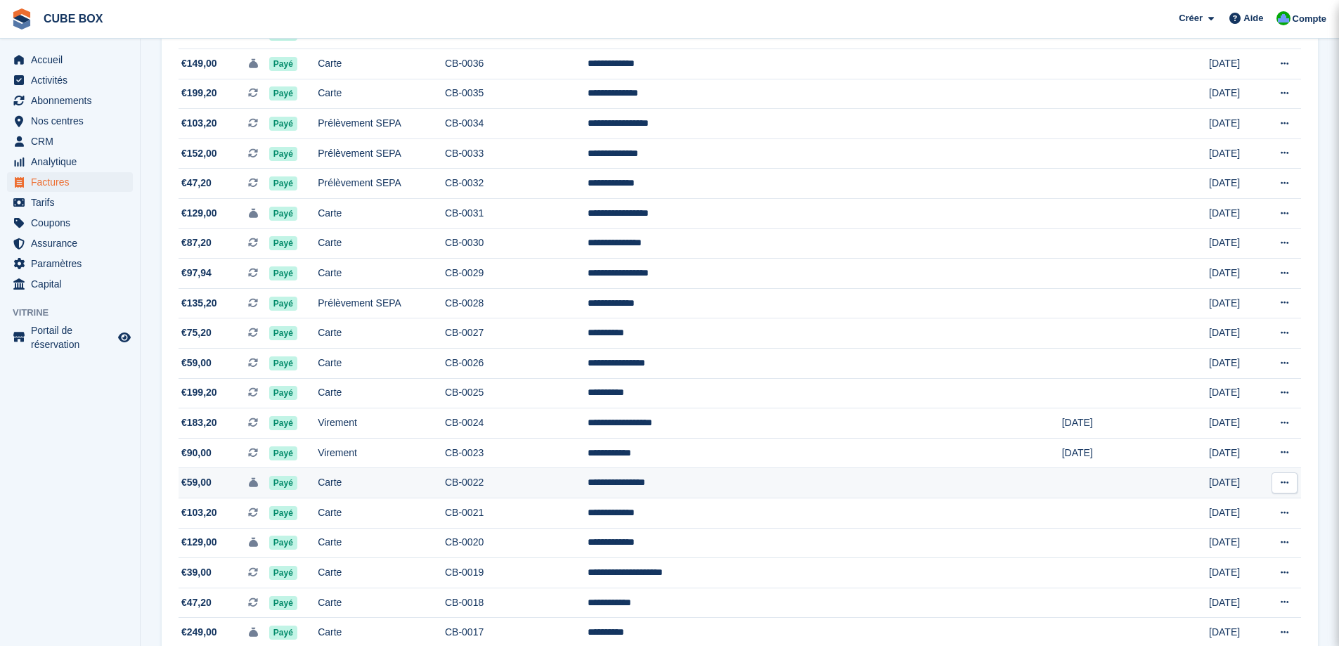
scroll to position [285, 0]
